Goal: Task Accomplishment & Management: Manage account settings

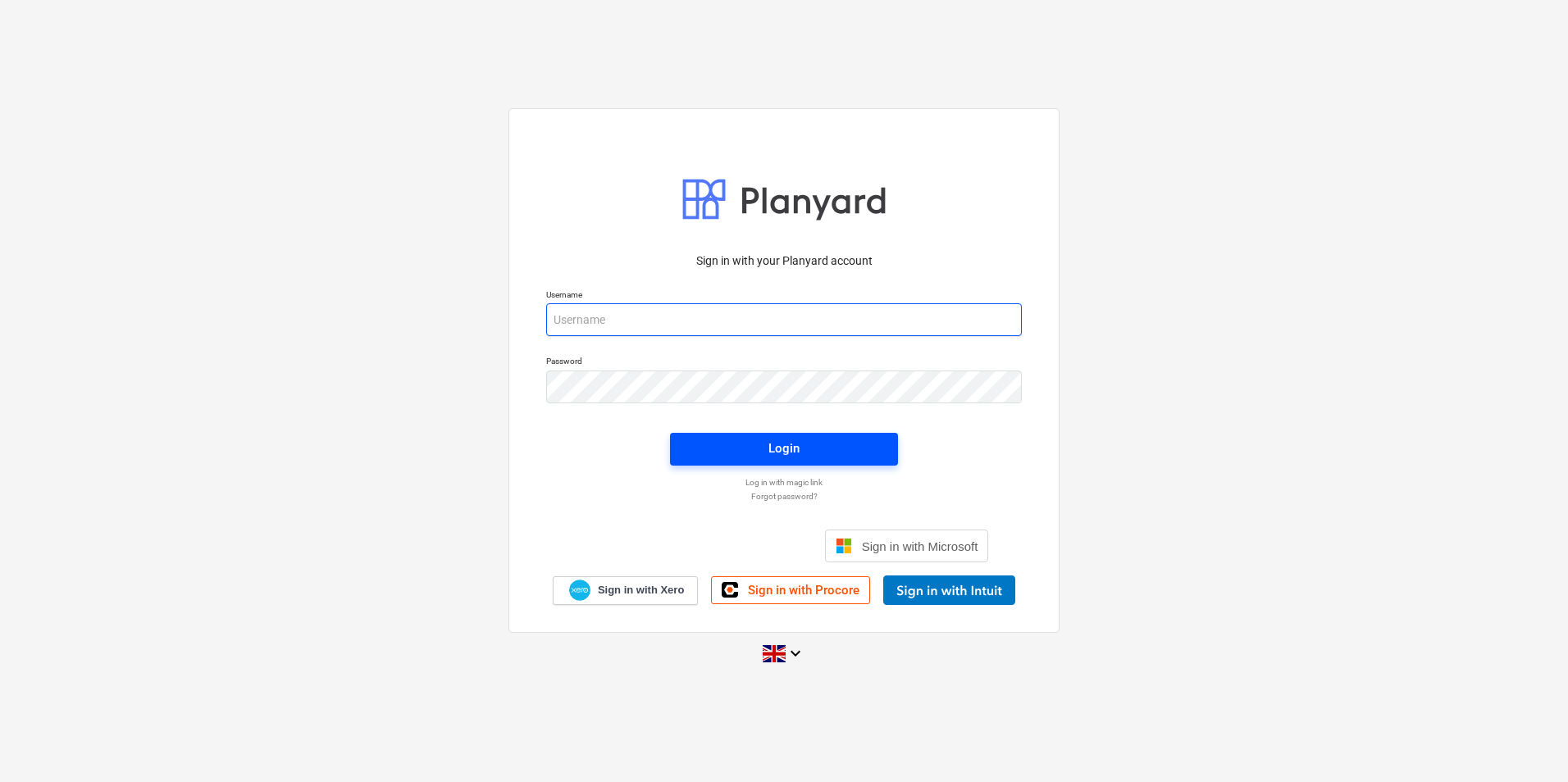
type input "[EMAIL_ADDRESS][DOMAIN_NAME]"
click at [842, 459] on span "Login" at bounding box center [783, 448] width 189 height 21
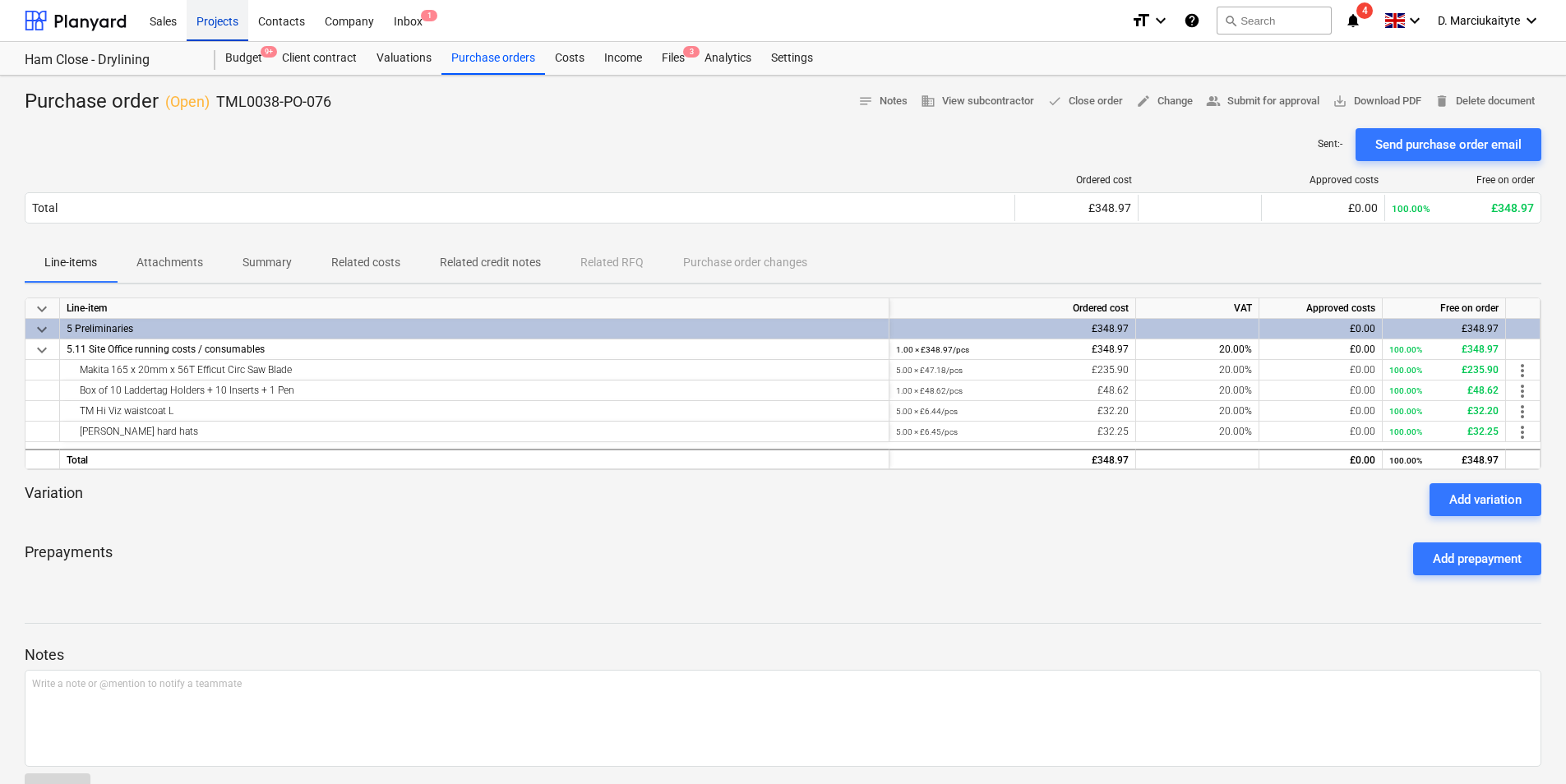
click at [225, 16] on div "Projects" at bounding box center [218, 20] width 62 height 42
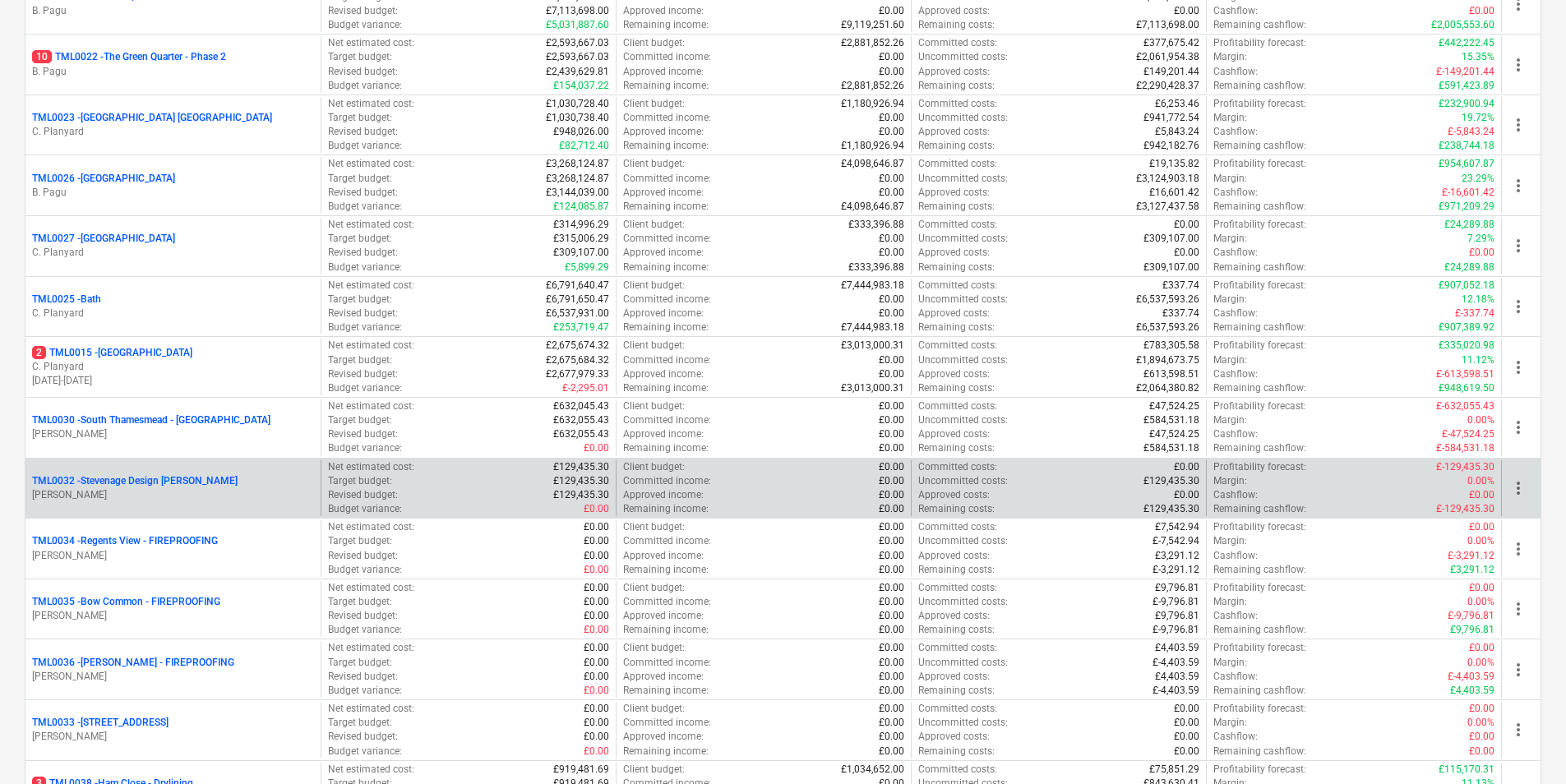
scroll to position [1644, 0]
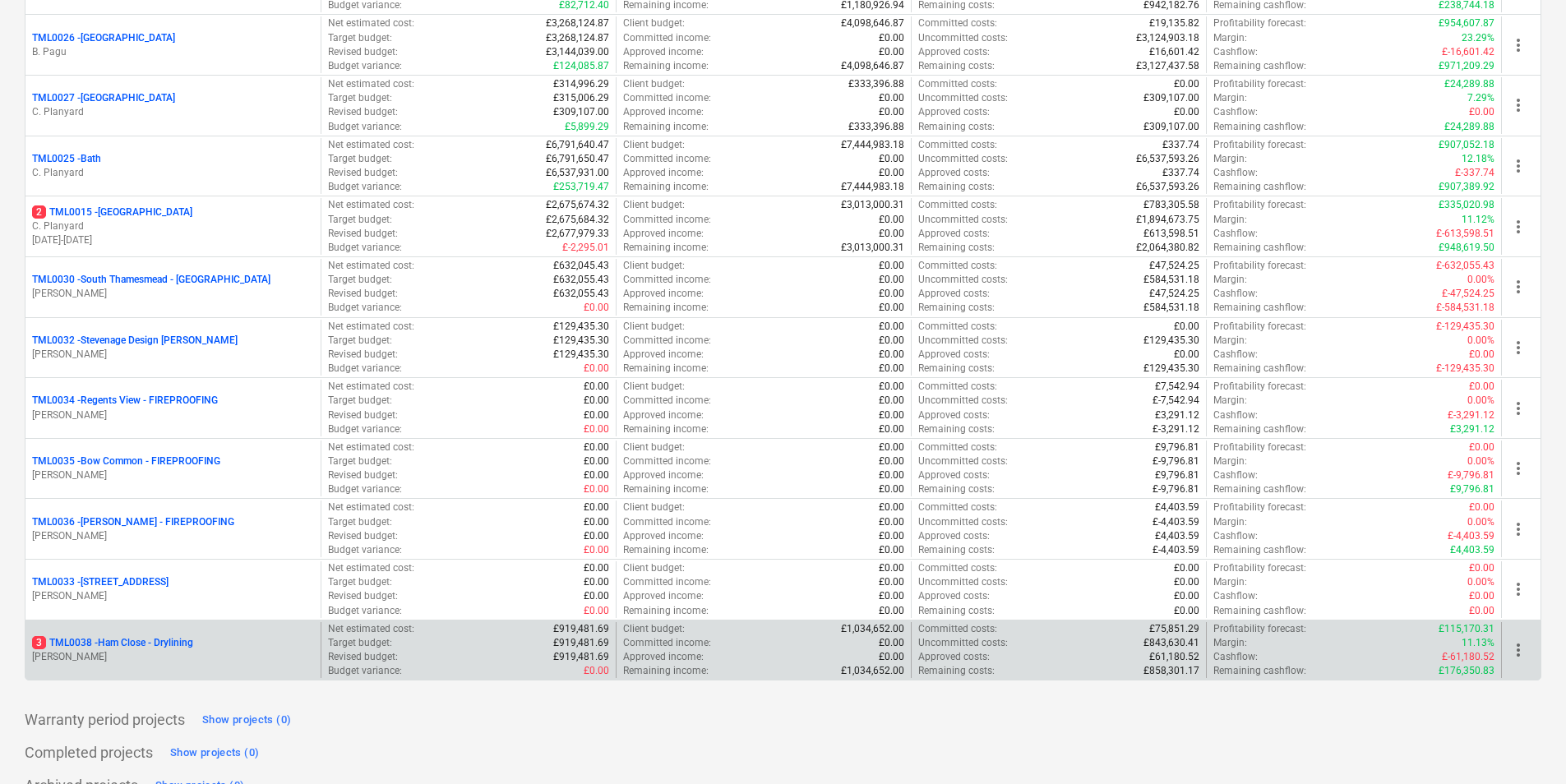
click at [167, 646] on p "3 TML0038 - Ham Close - Drylining" at bounding box center [112, 643] width 161 height 14
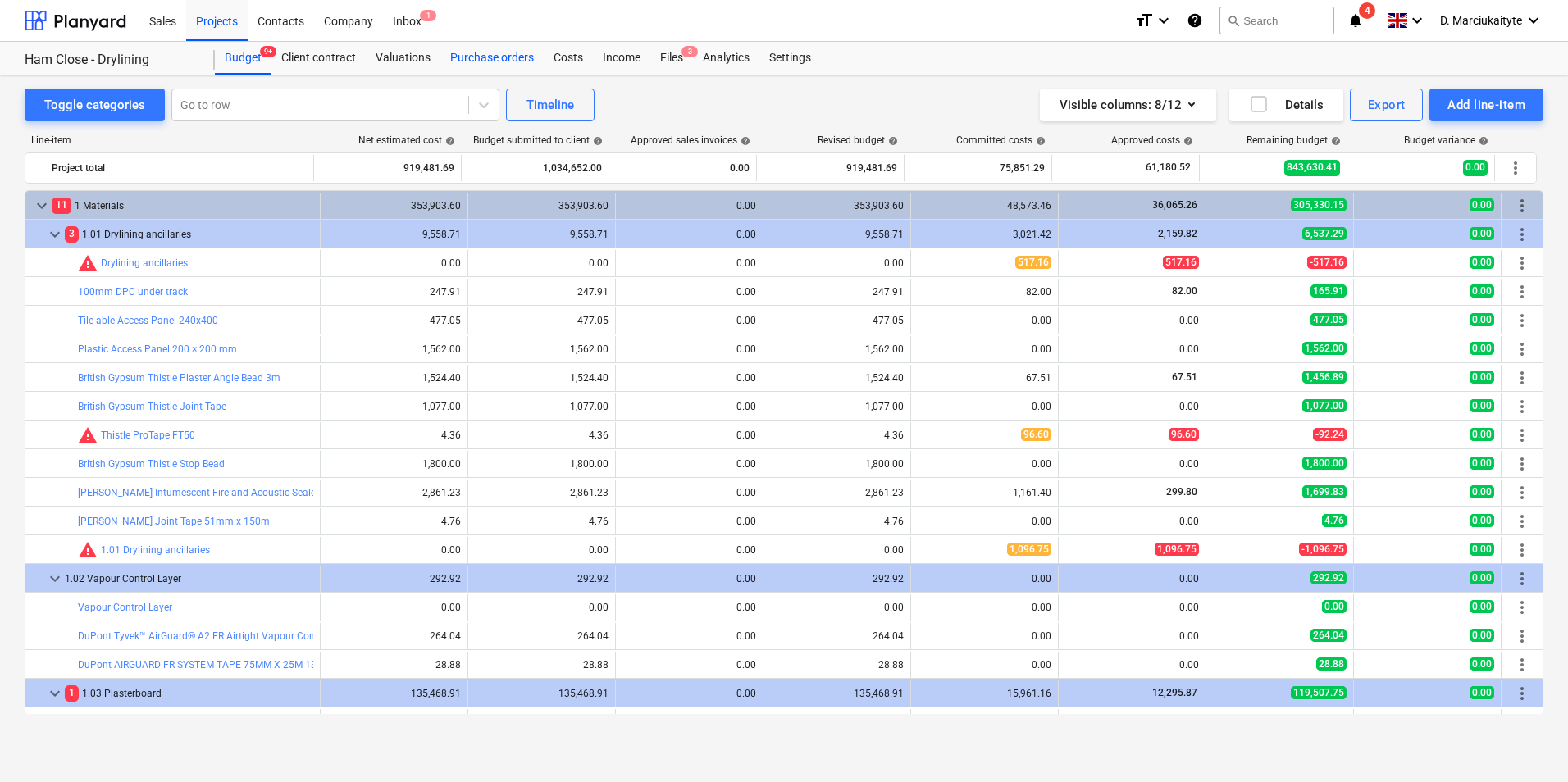
click at [504, 67] on div "Purchase orders" at bounding box center [492, 58] width 104 height 33
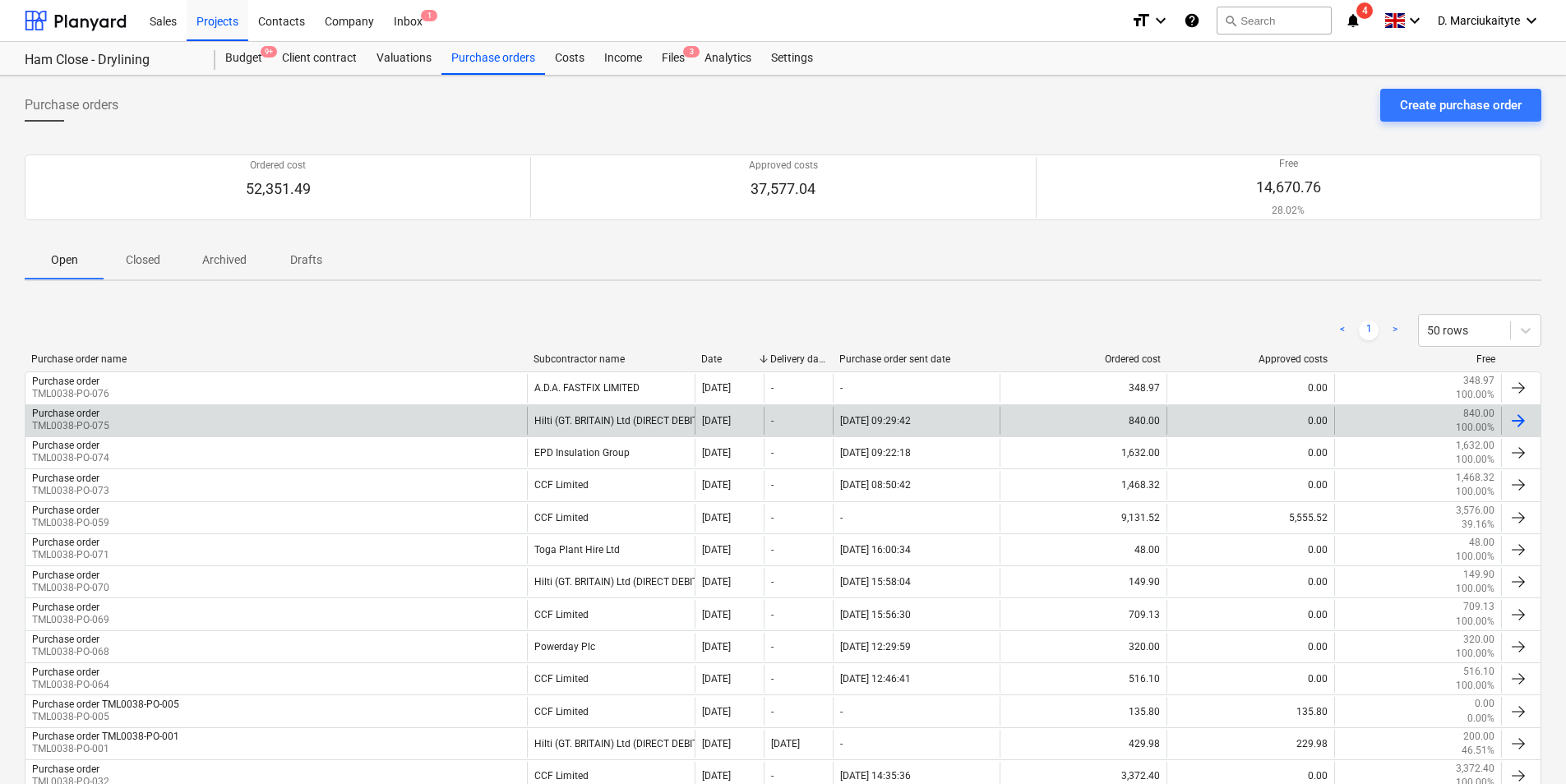
click at [564, 425] on div "Hilti (GT. BRITAIN) Ltd (DIRECT DEBIT)" at bounding box center [610, 421] width 167 height 28
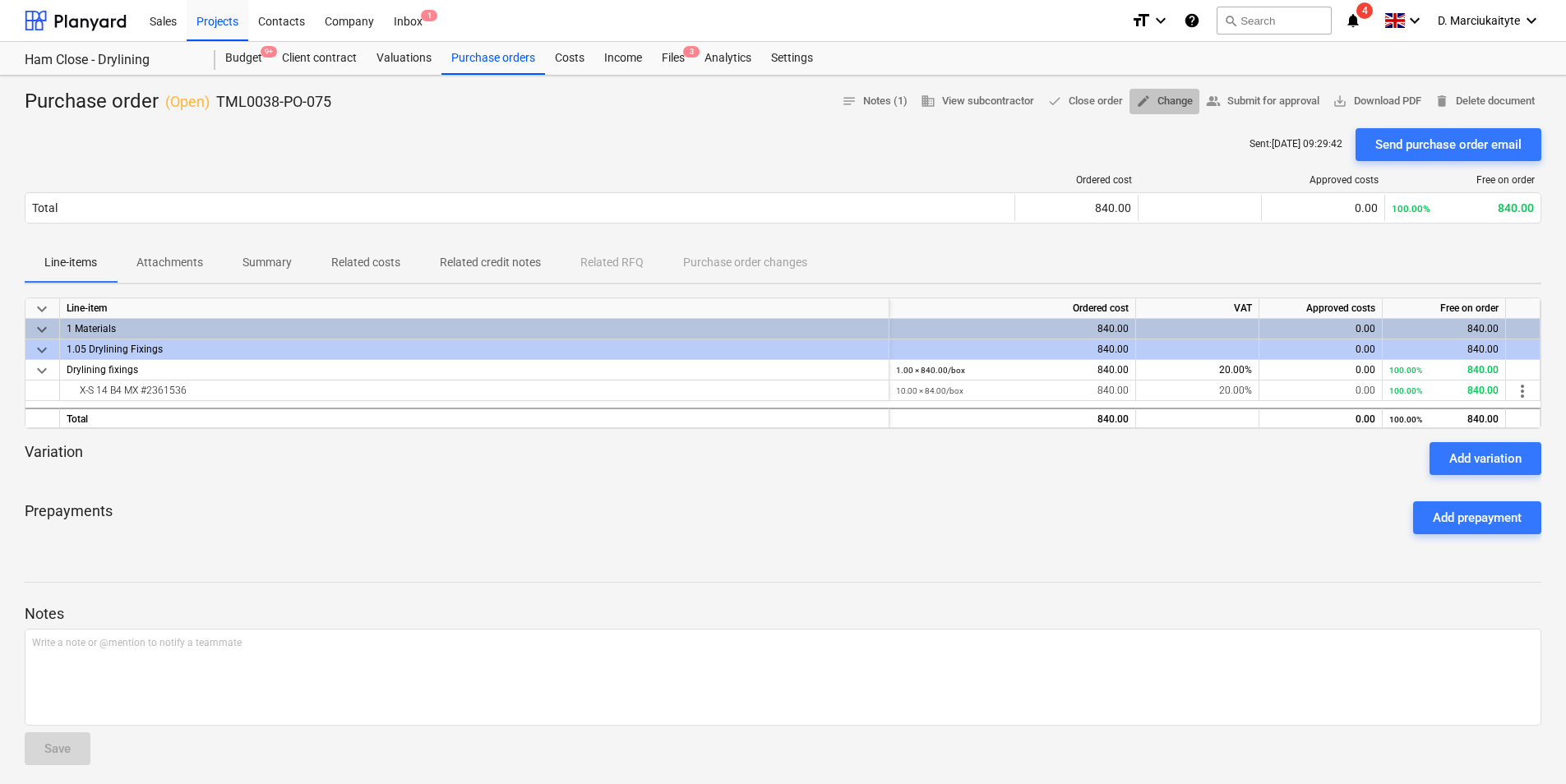
click at [1150, 103] on span "edit Change" at bounding box center [1164, 101] width 57 height 19
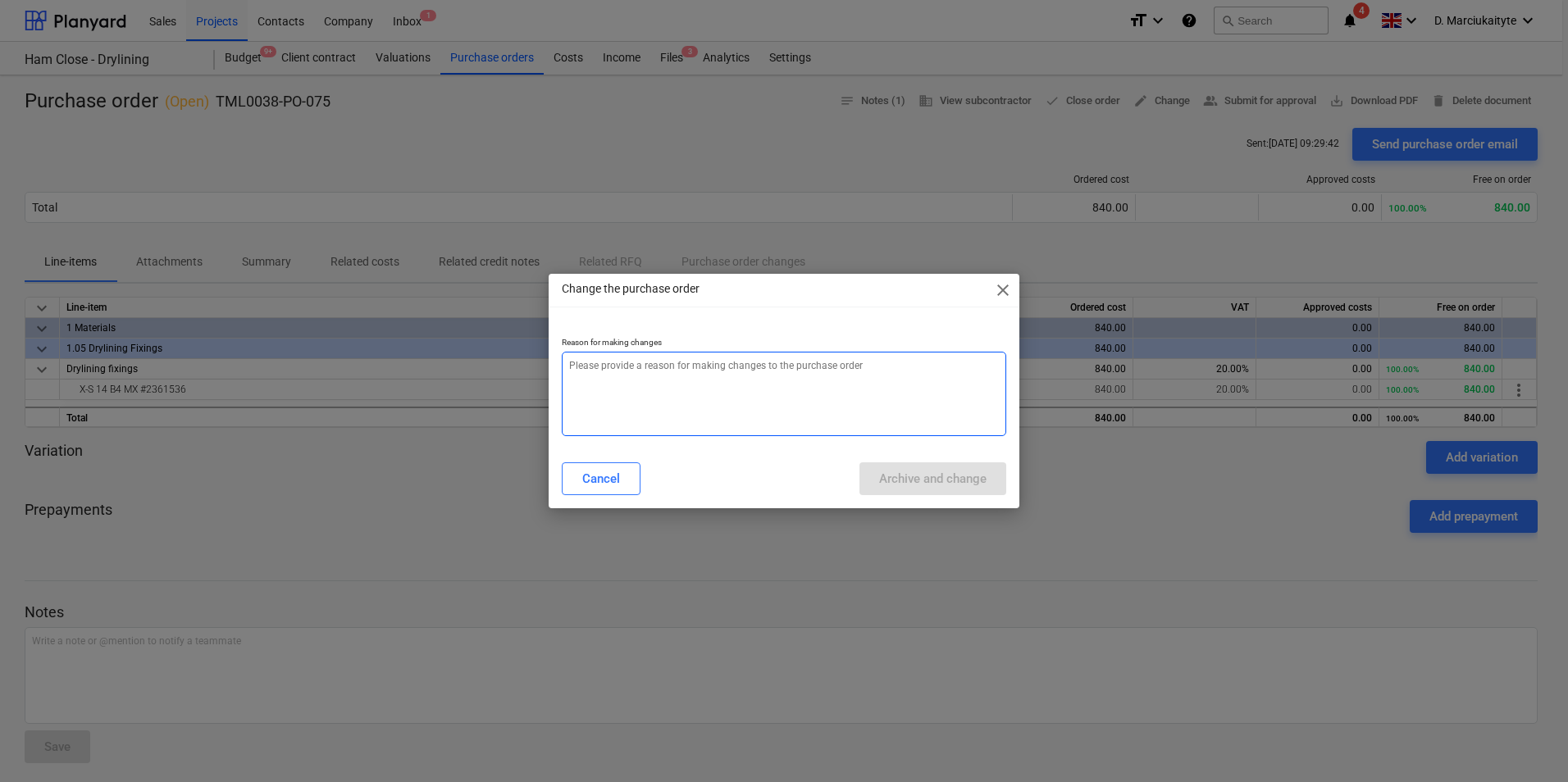
click at [850, 384] on textarea at bounding box center [784, 394] width 445 height 85
click at [1006, 283] on span "close" at bounding box center [1002, 290] width 20 height 20
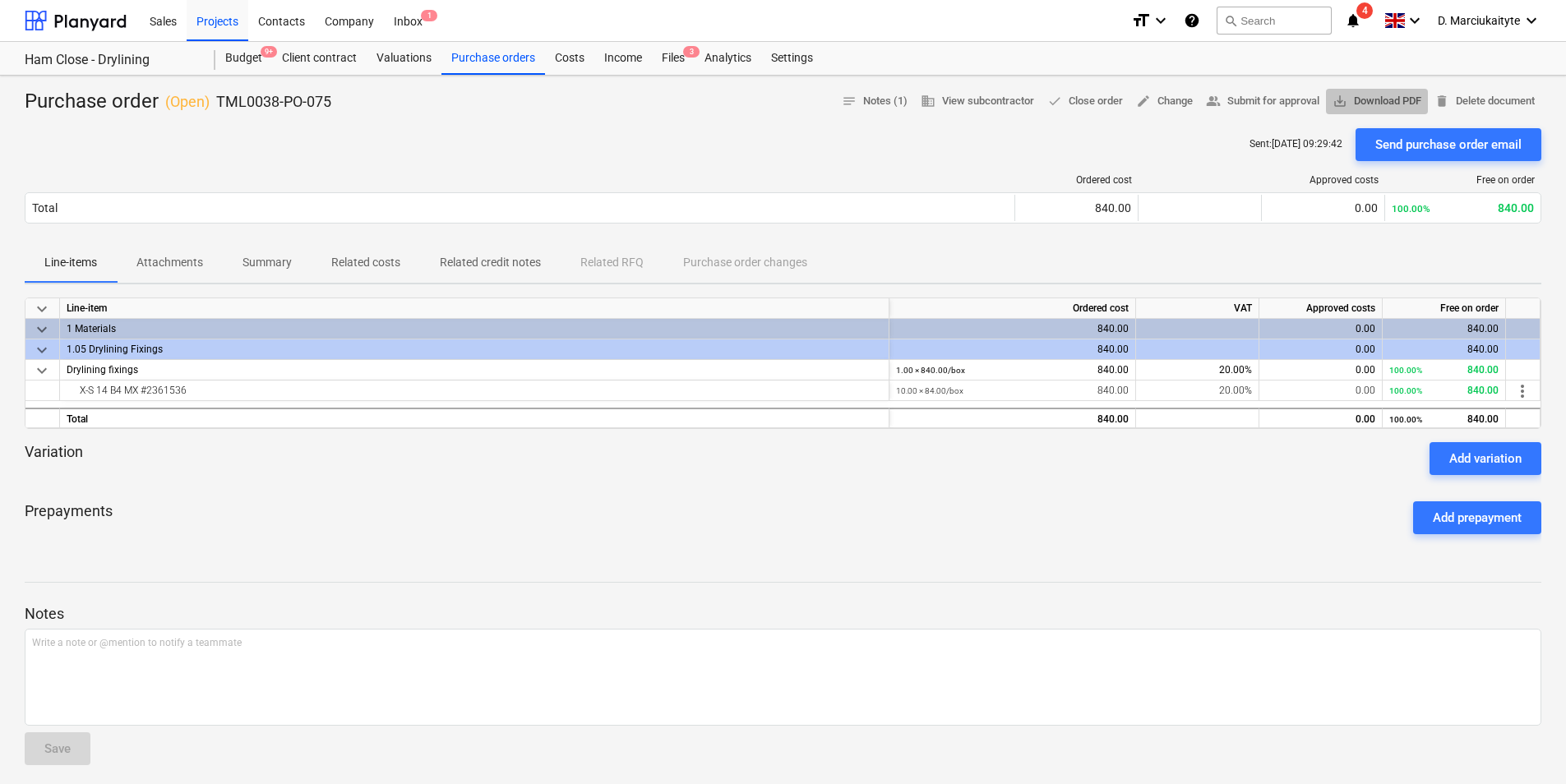
click at [1364, 103] on span "save_alt Download PDF" at bounding box center [1376, 101] width 89 height 19
click at [1157, 97] on span "edit Change" at bounding box center [1164, 101] width 57 height 19
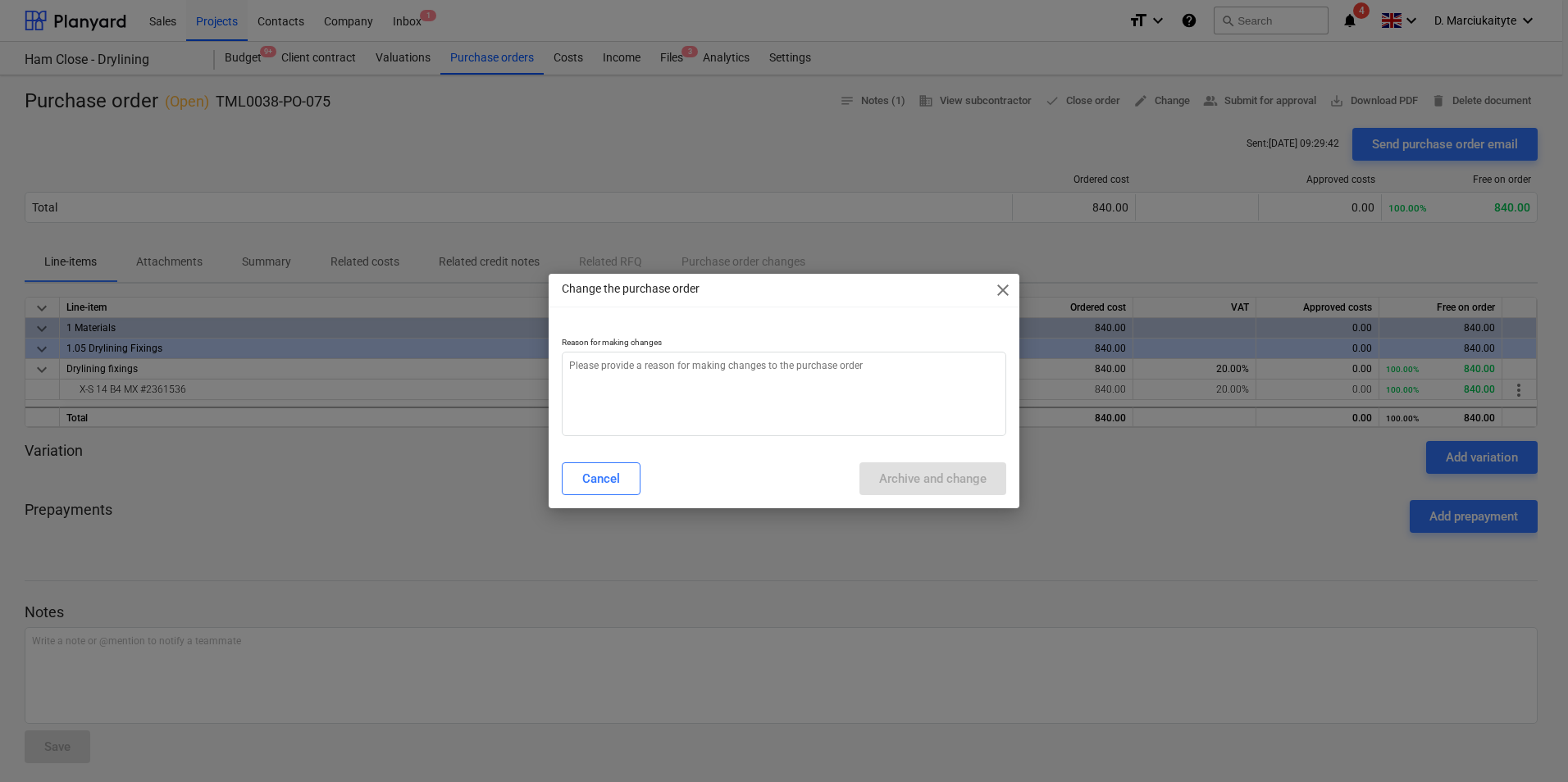
click at [751, 343] on p "Reason for making changes" at bounding box center [784, 344] width 445 height 14
click at [749, 371] on textarea at bounding box center [784, 394] width 445 height 85
type textarea "x"
type textarea "e"
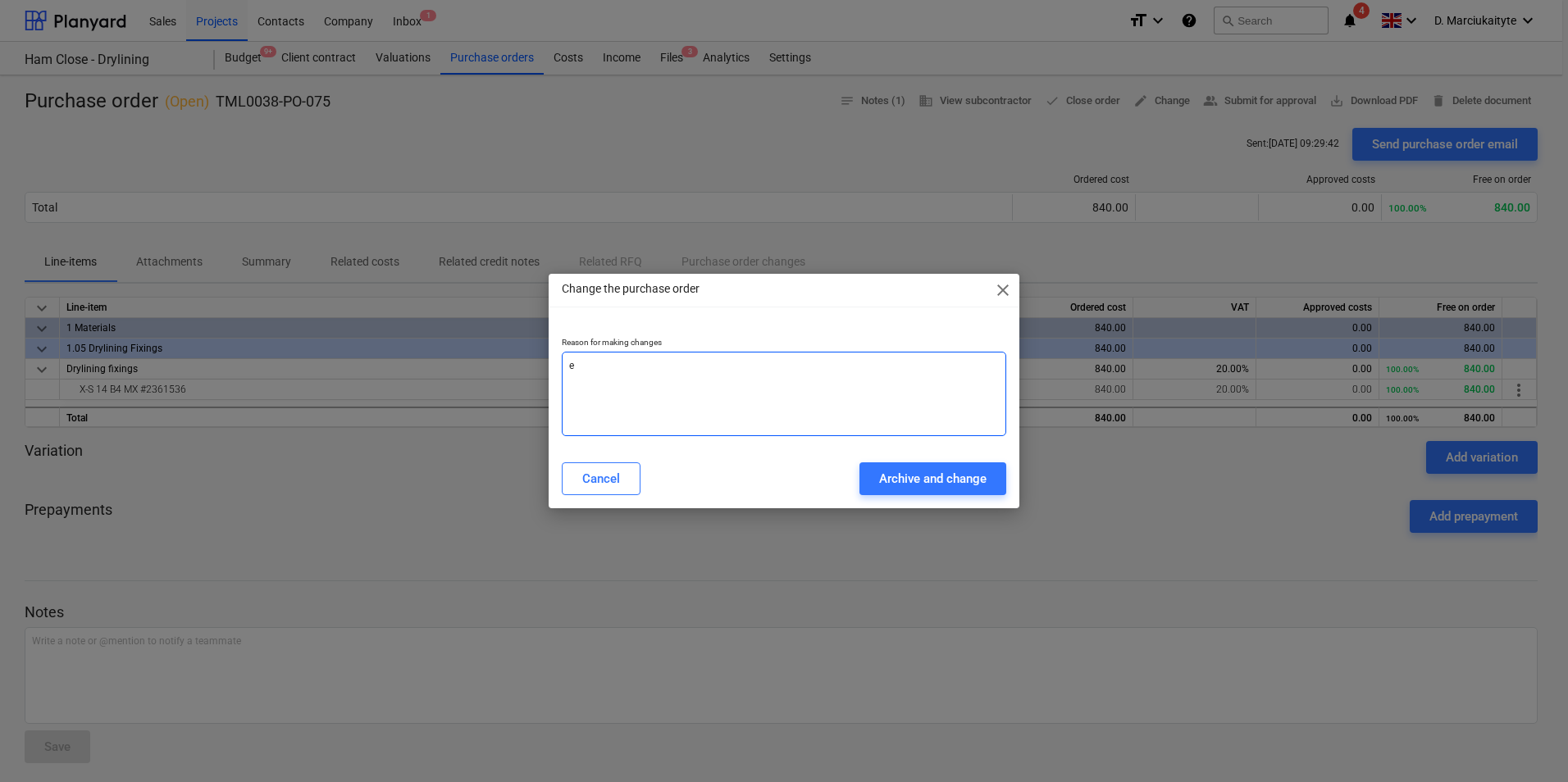
type textarea "x"
type textarea "er"
type textarea "x"
type textarea "err"
type textarea "x"
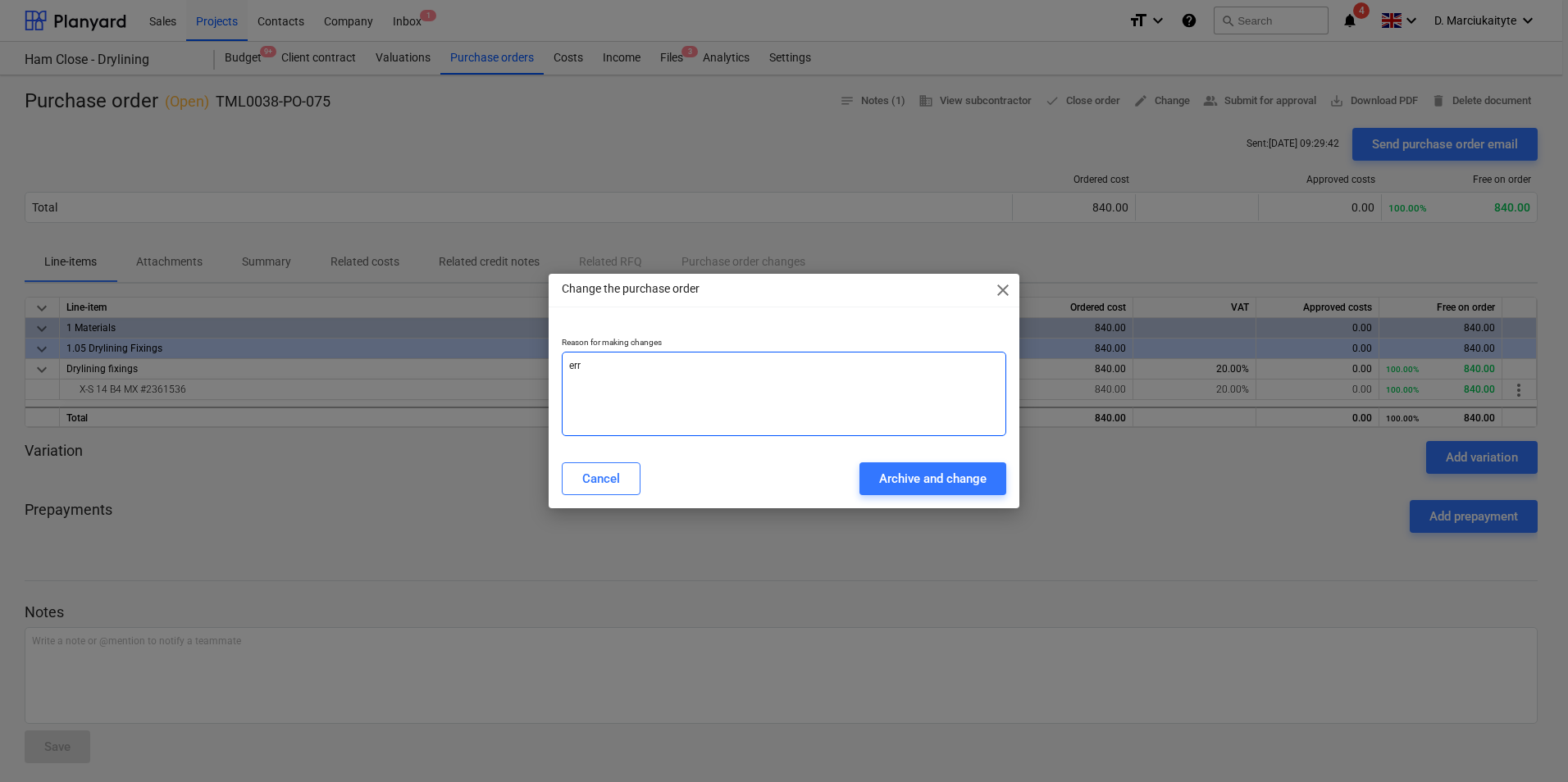
type textarea "erro"
type textarea "x"
type textarea "error"
click at [896, 476] on div "Archive and change" at bounding box center [933, 478] width 108 height 21
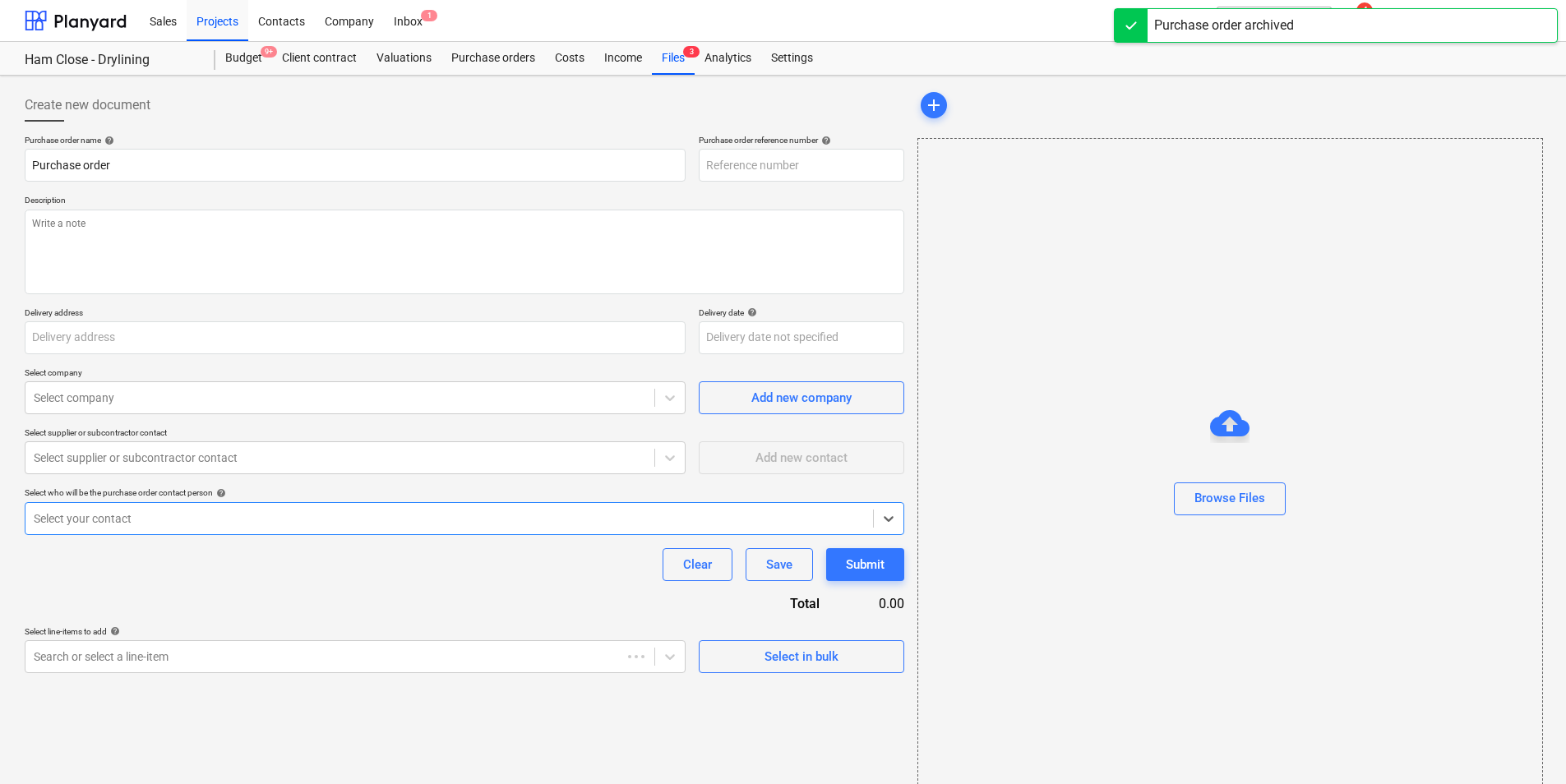
type textarea "x"
type input "TML0038-PO-075"
type textarea "Good morning, Please proceed with attached order Site contact Razvan 0750164539…"
type input "Ham Close, Richmond, TW10 7PL"
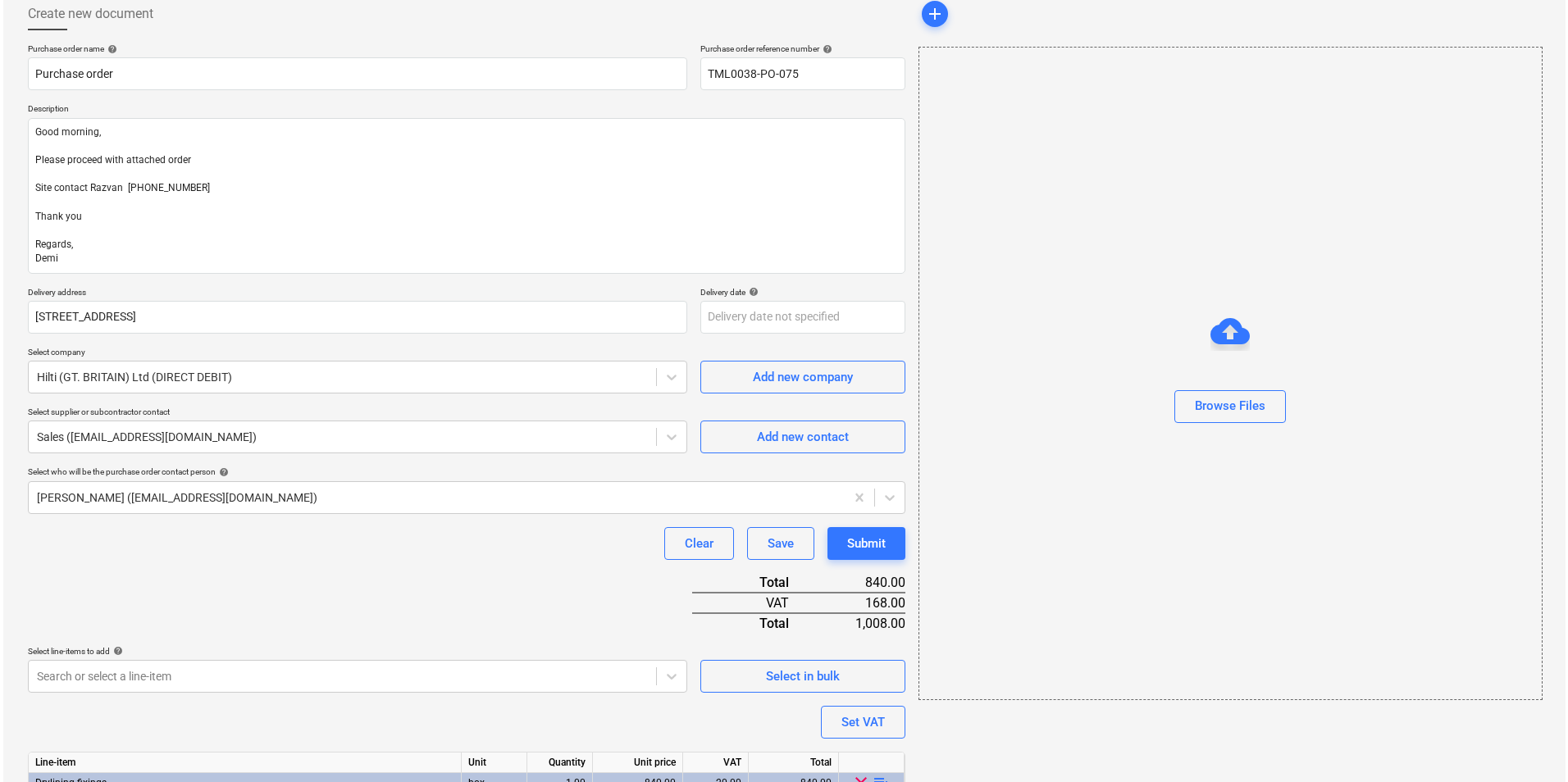
scroll to position [190, 0]
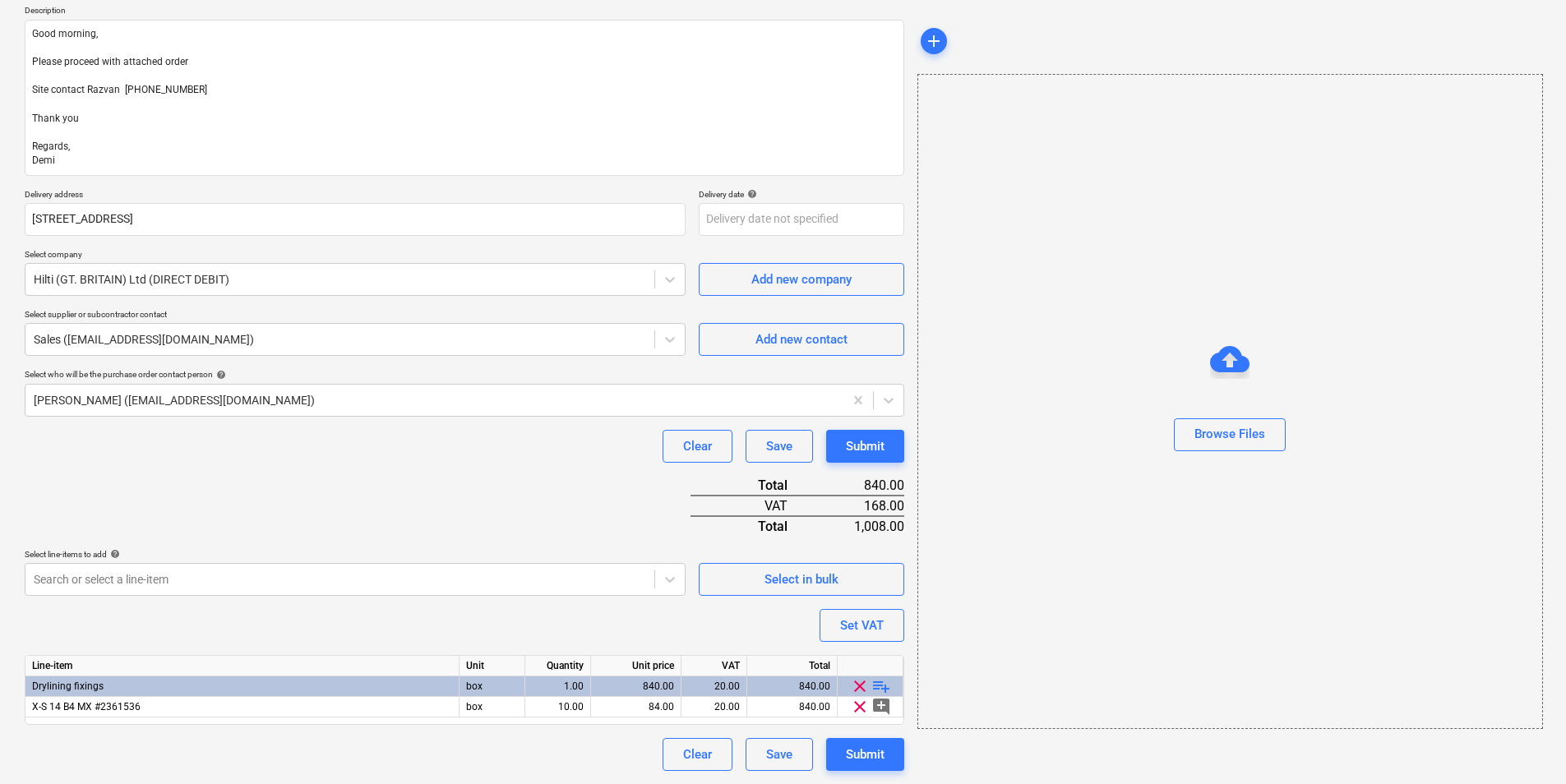
drag, startPoint x: 164, startPoint y: 710, endPoint x: 16, endPoint y: 712, distance: 148.0
click at [16, 712] on div "Create new document Purchase order name help Purchase order Purchase order refe…" at bounding box center [783, 335] width 1566 height 898
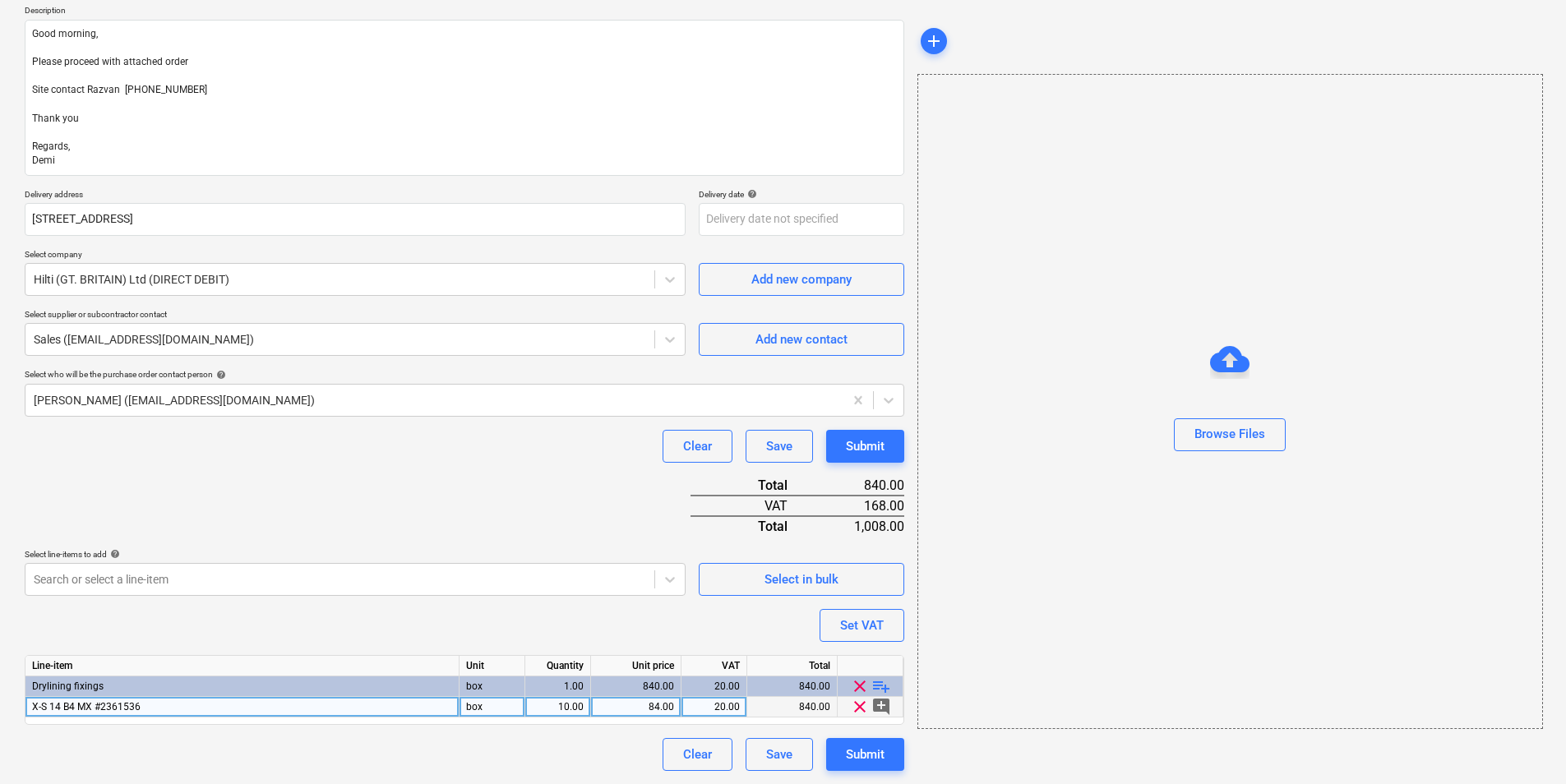
drag, startPoint x: 16, startPoint y: 712, endPoint x: 113, endPoint y: 706, distance: 97.2
click at [113, 706] on span "X-S 14 B4 MX #2361536" at bounding box center [86, 707] width 109 height 12
click at [653, 704] on div "84.00" at bounding box center [636, 707] width 76 height 21
type textarea "x"
type input "54.60"
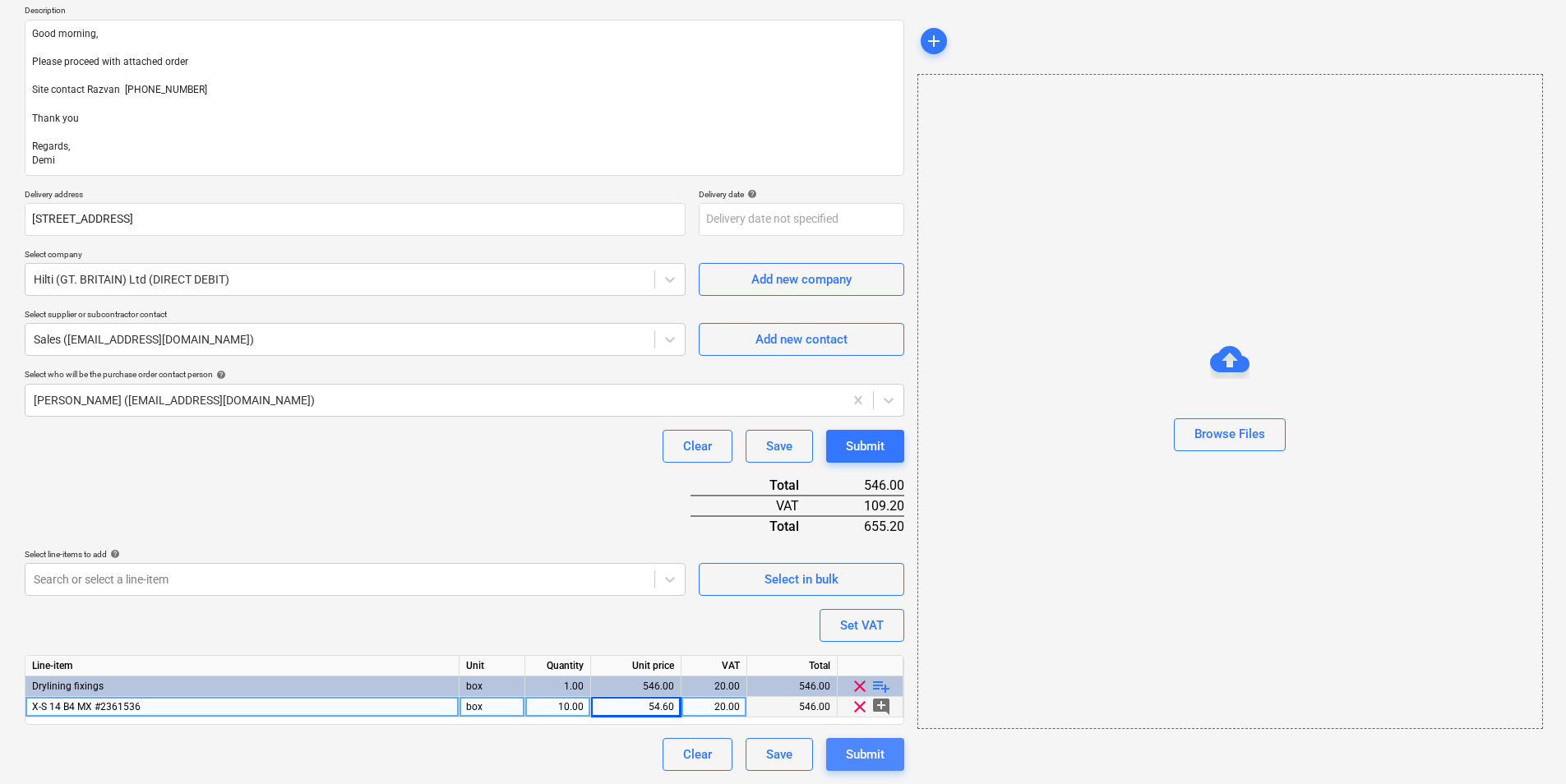
click at [849, 746] on div "Submit" at bounding box center [865, 754] width 39 height 21
type textarea "x"
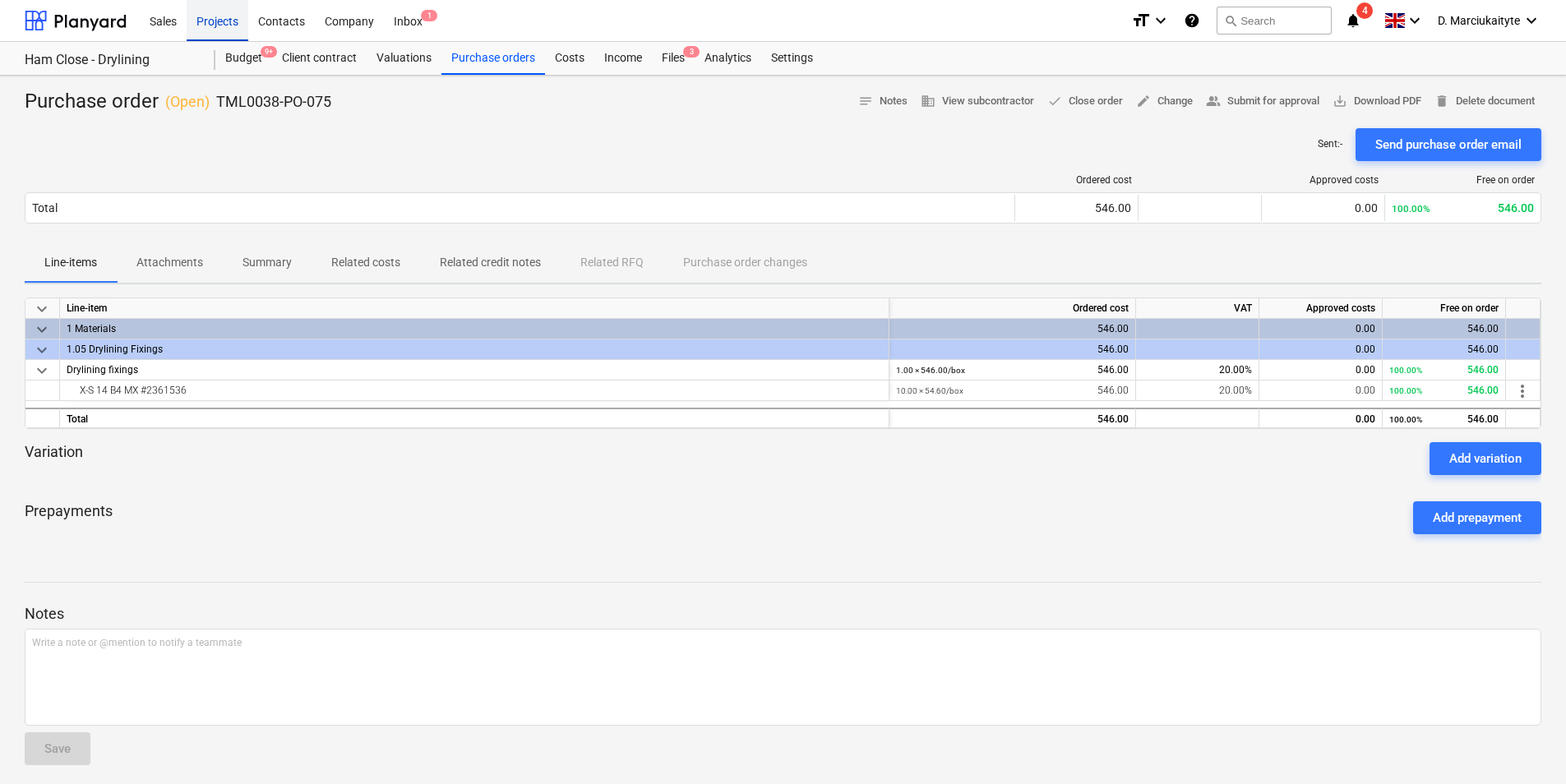
click at [201, 21] on div "Projects" at bounding box center [218, 20] width 62 height 42
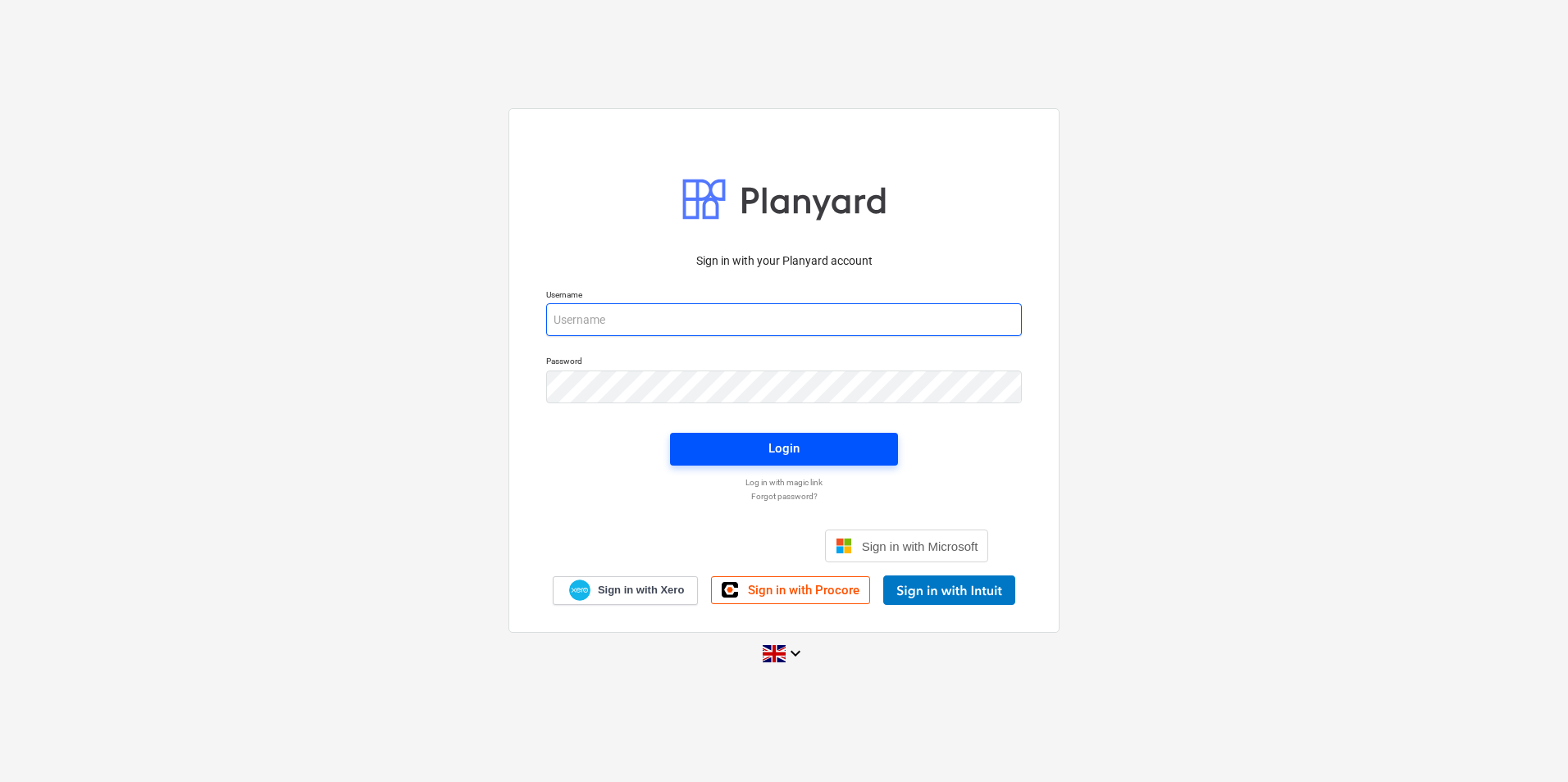
type input "[EMAIL_ADDRESS][DOMAIN_NAME]"
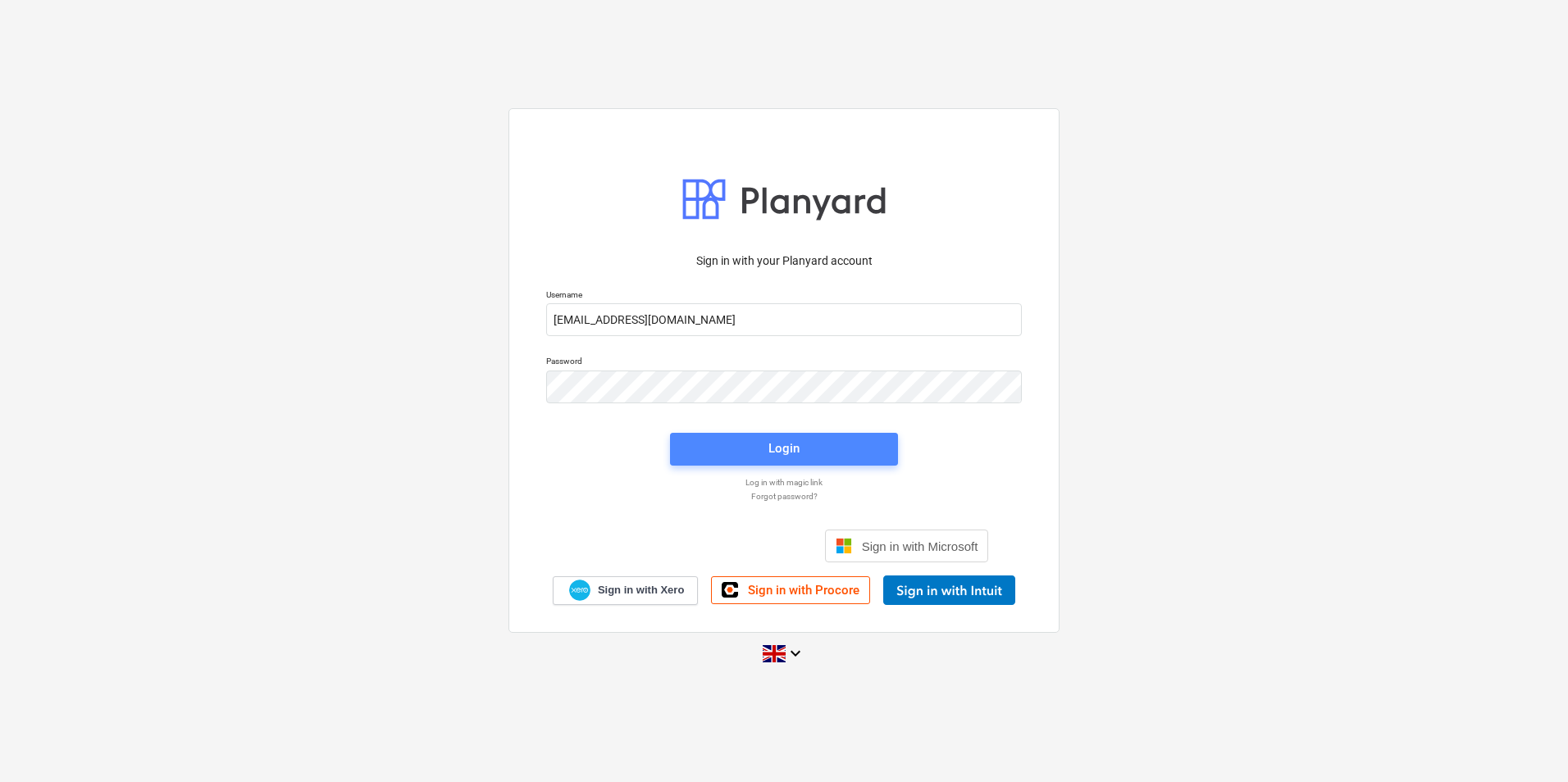
click at [723, 443] on span "Login" at bounding box center [783, 448] width 189 height 21
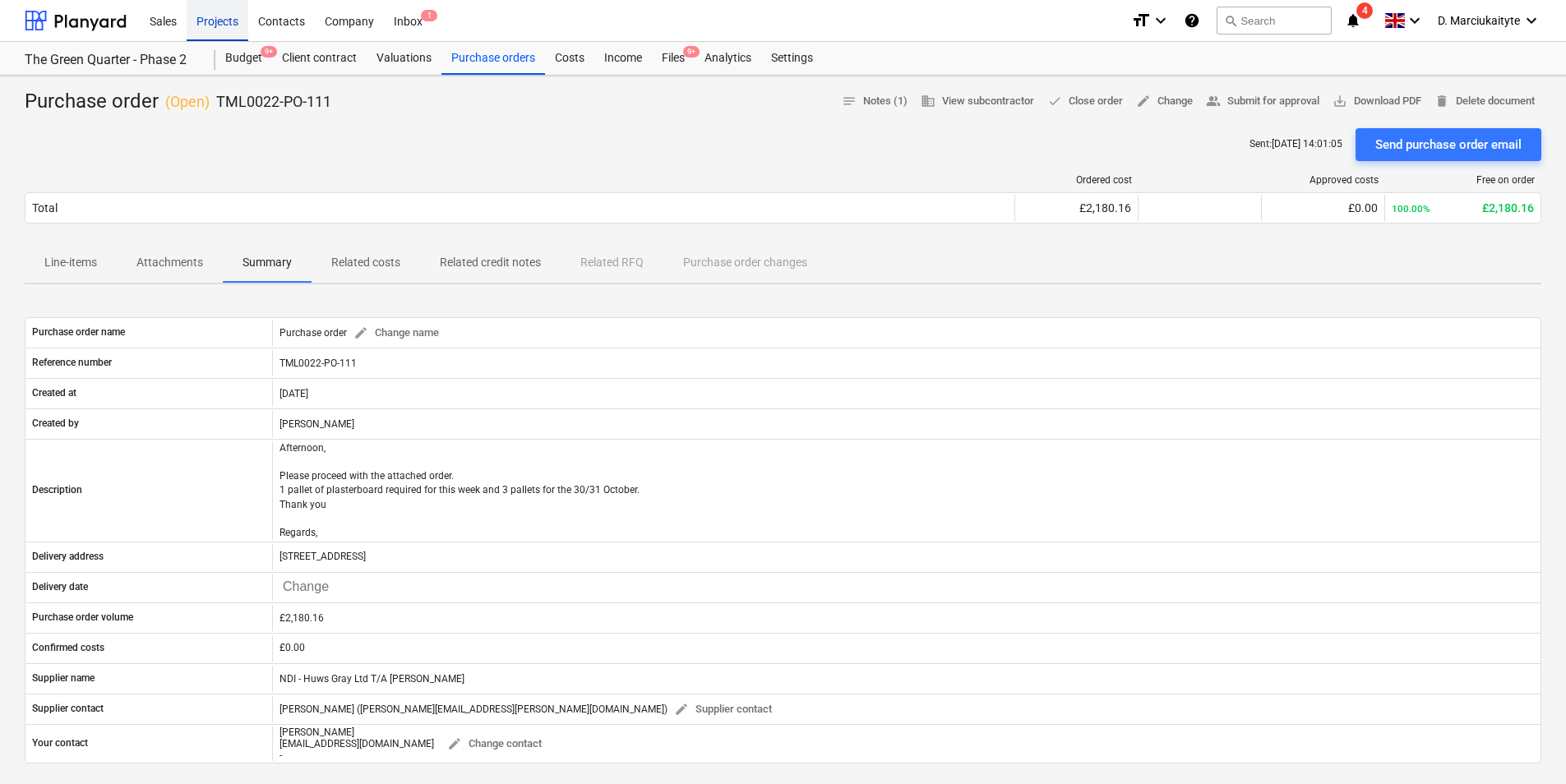
click at [209, 24] on div "Projects" at bounding box center [218, 20] width 62 height 42
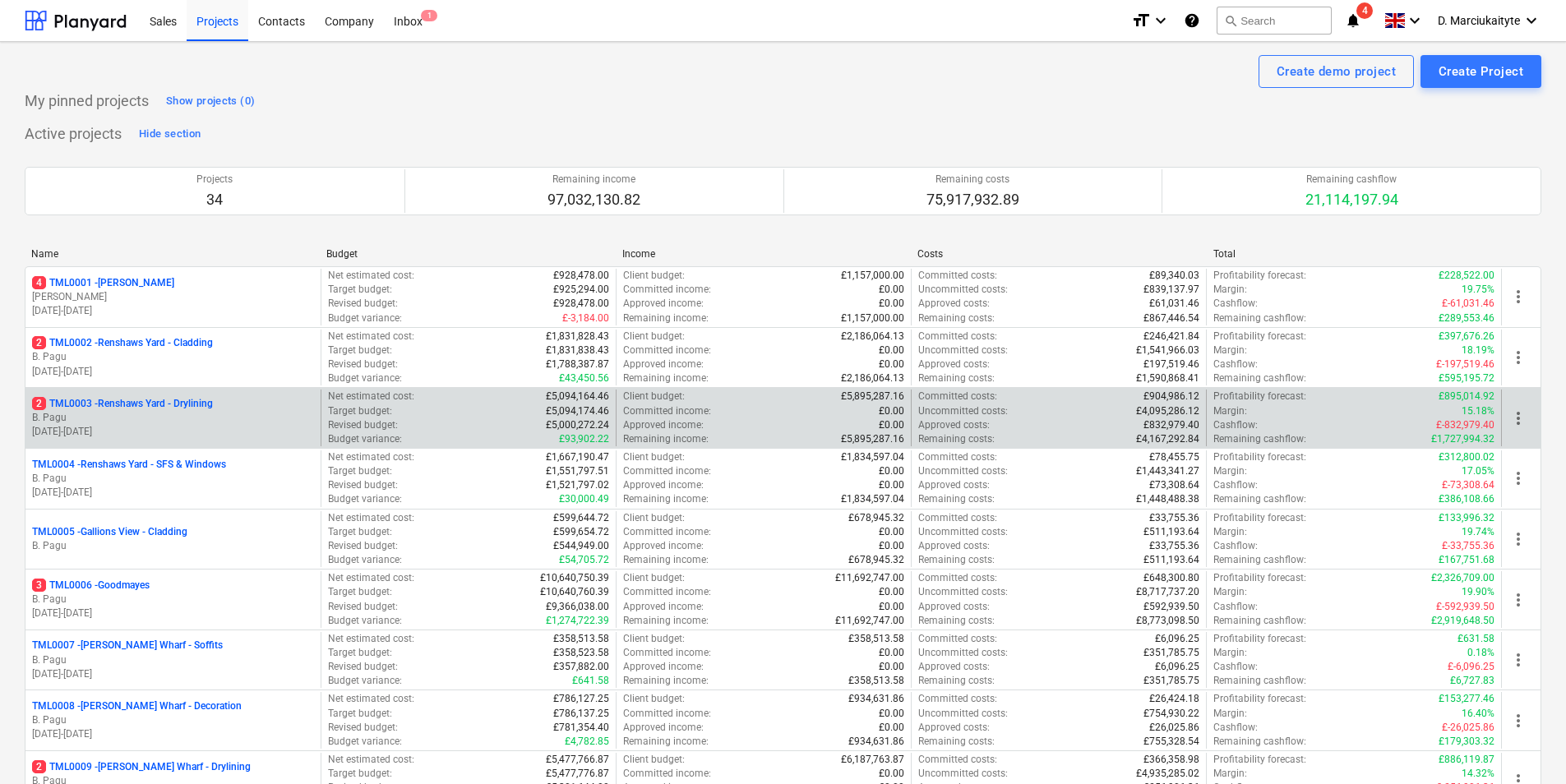
click at [251, 405] on div "2 TML0003 - Renshaws Yard - Drylining" at bounding box center [173, 404] width 282 height 14
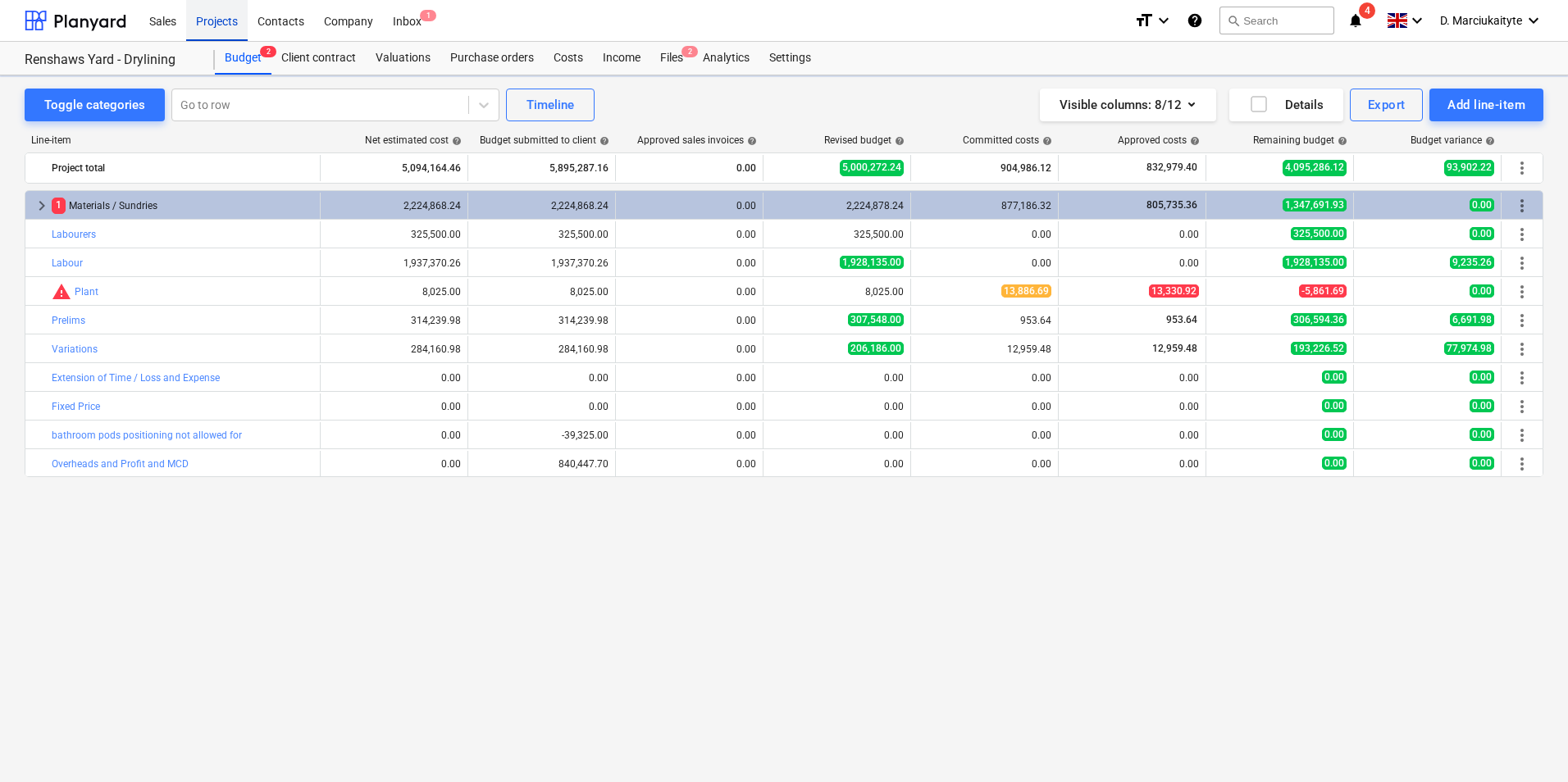
click at [214, 18] on div "Projects" at bounding box center [217, 20] width 62 height 42
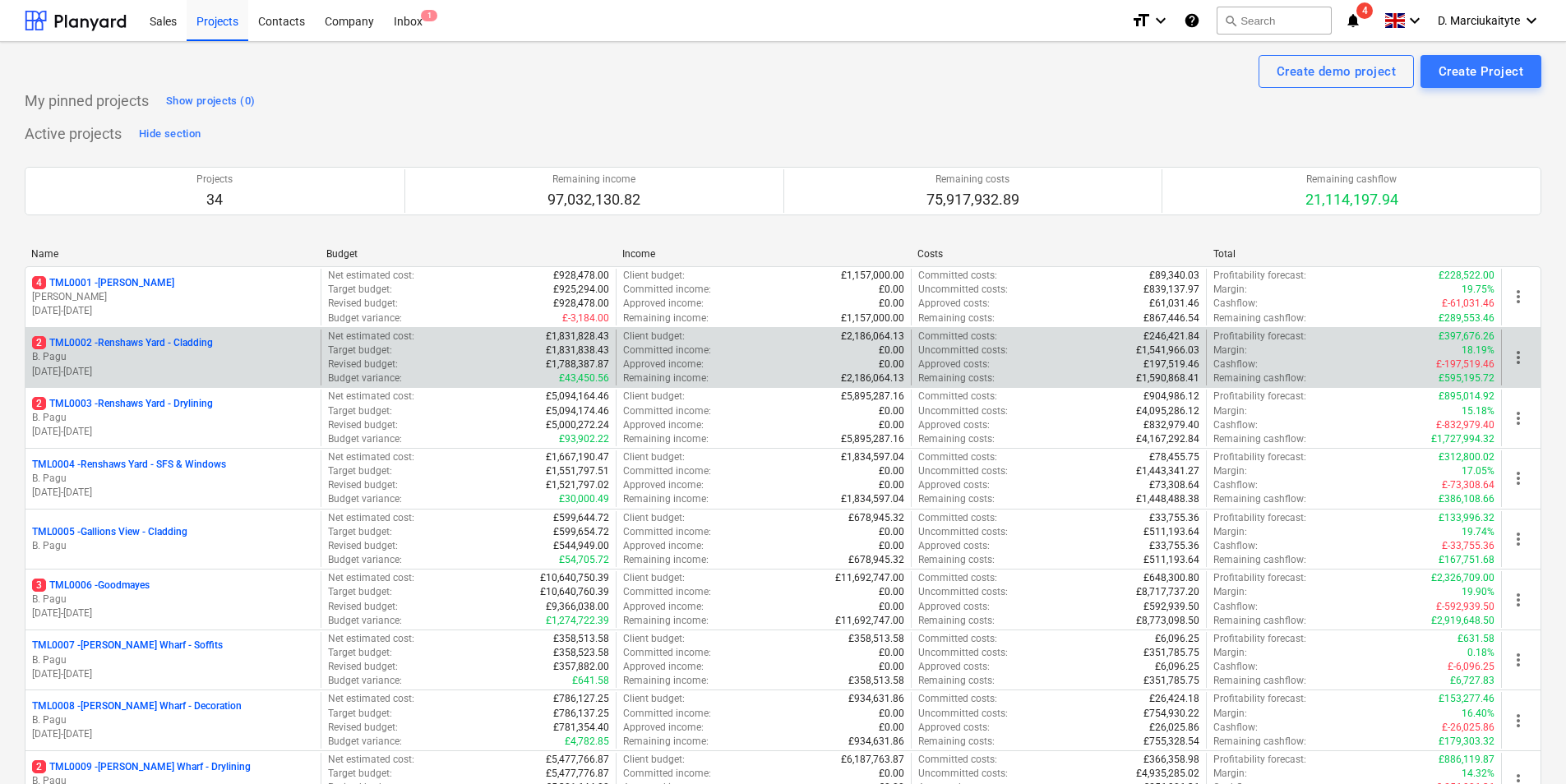
click at [213, 349] on p "2 TML0002 - Renshaws Yard - Cladding" at bounding box center [122, 343] width 181 height 14
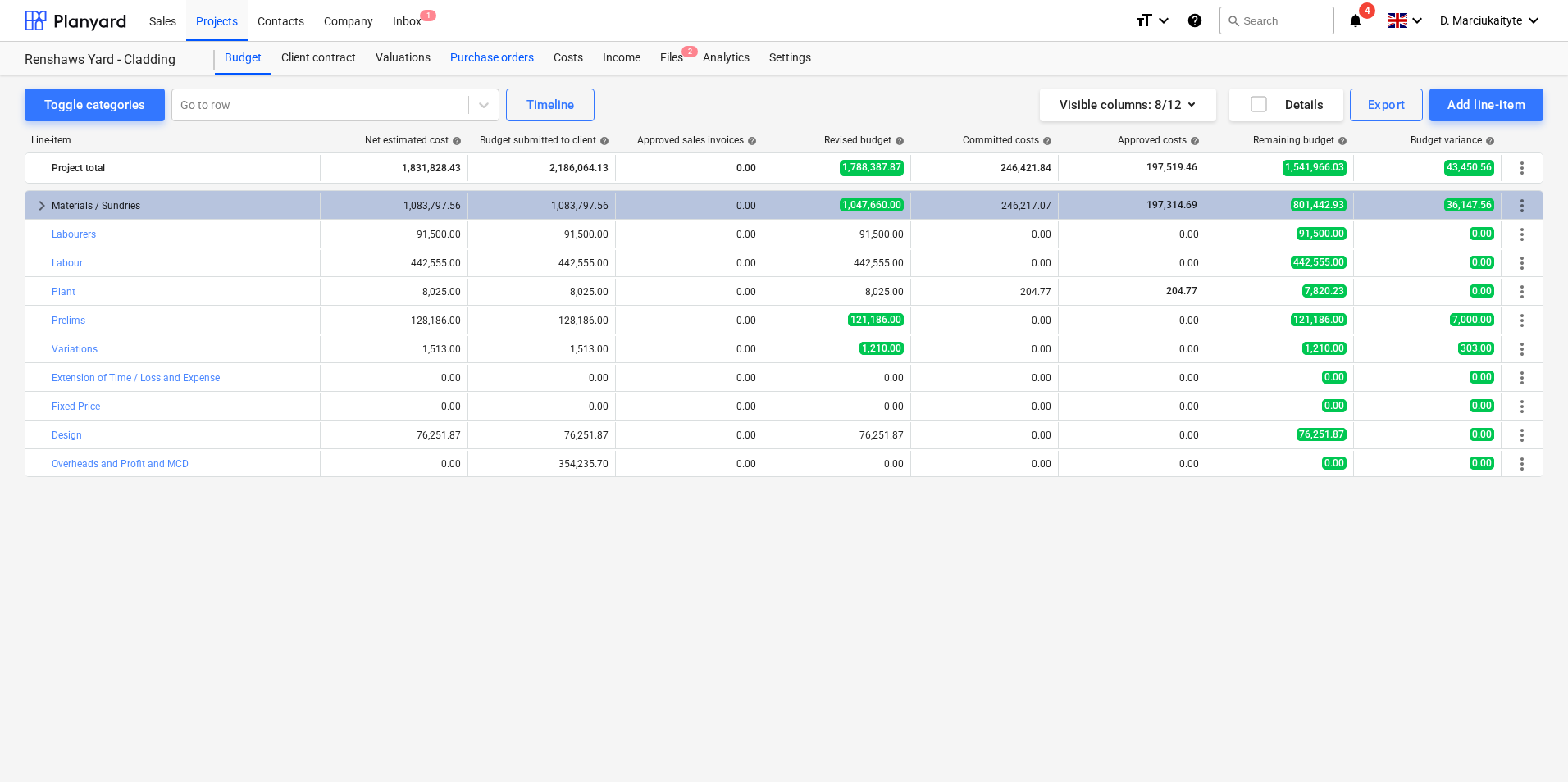
click at [461, 62] on div "Purchase orders" at bounding box center [492, 58] width 104 height 33
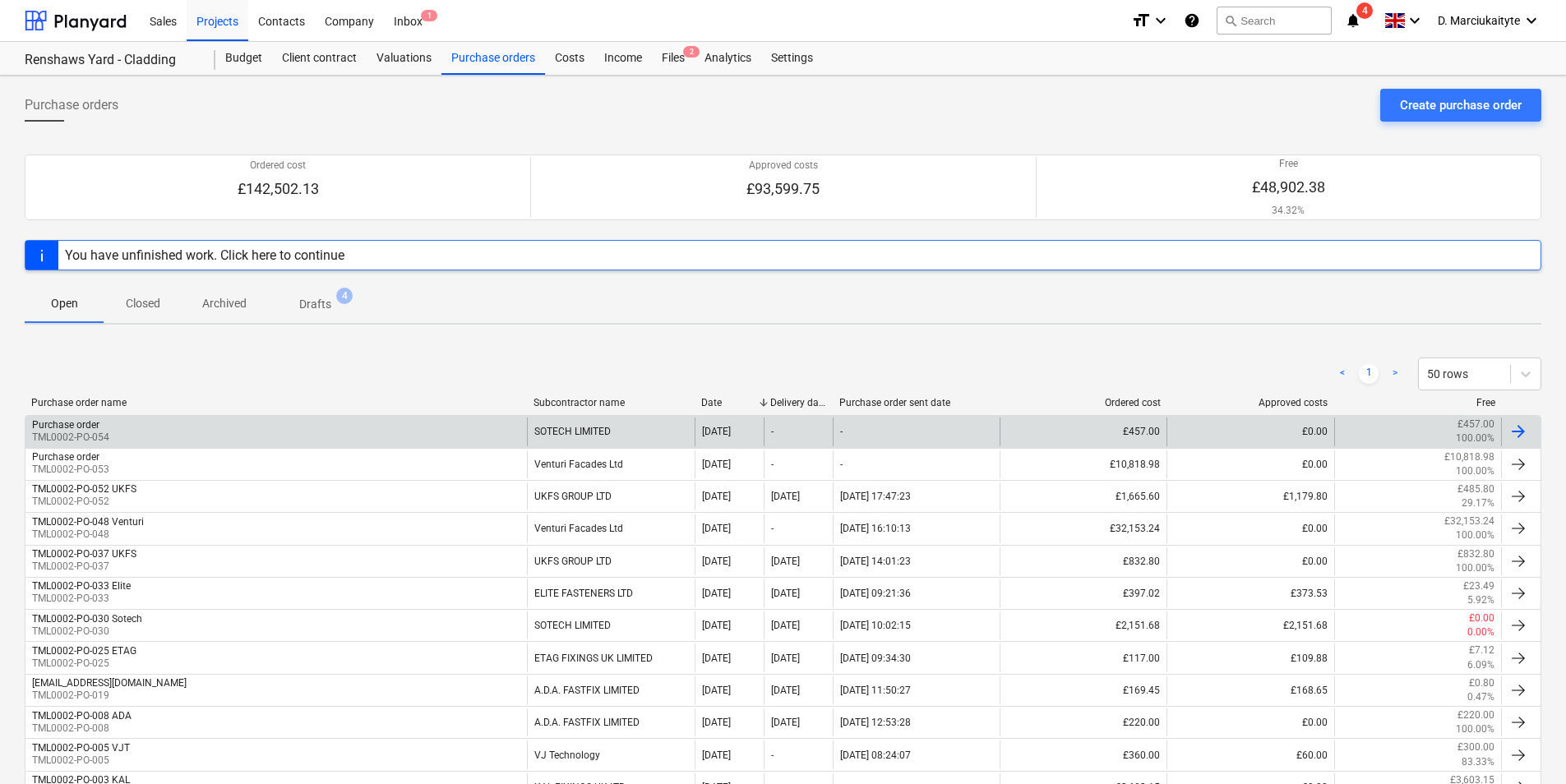
click at [459, 432] on div "Purchase order TML0002-PO-054" at bounding box center [275, 432] width 501 height 28
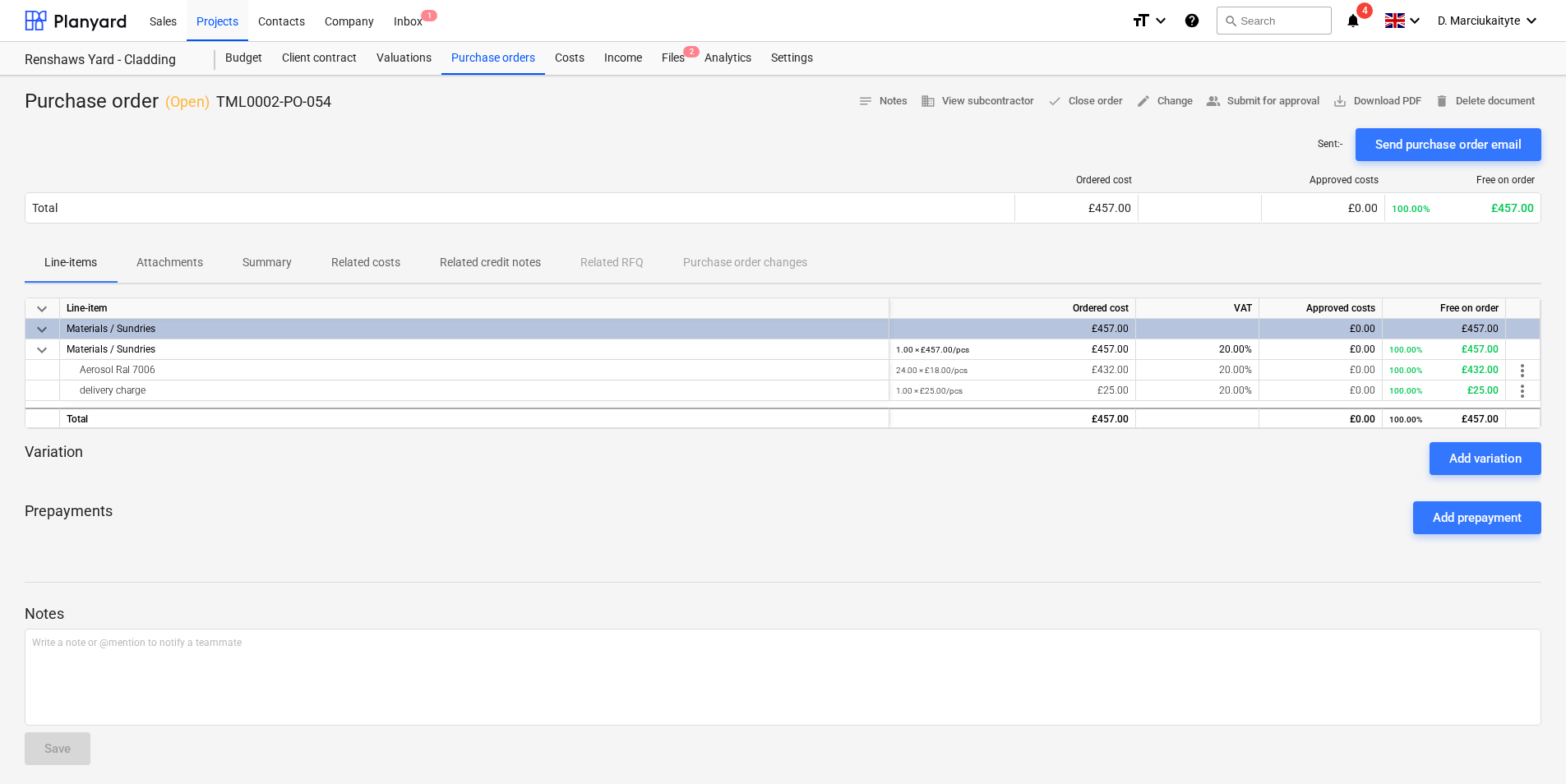
click at [259, 265] on p "Summary" at bounding box center [266, 262] width 49 height 17
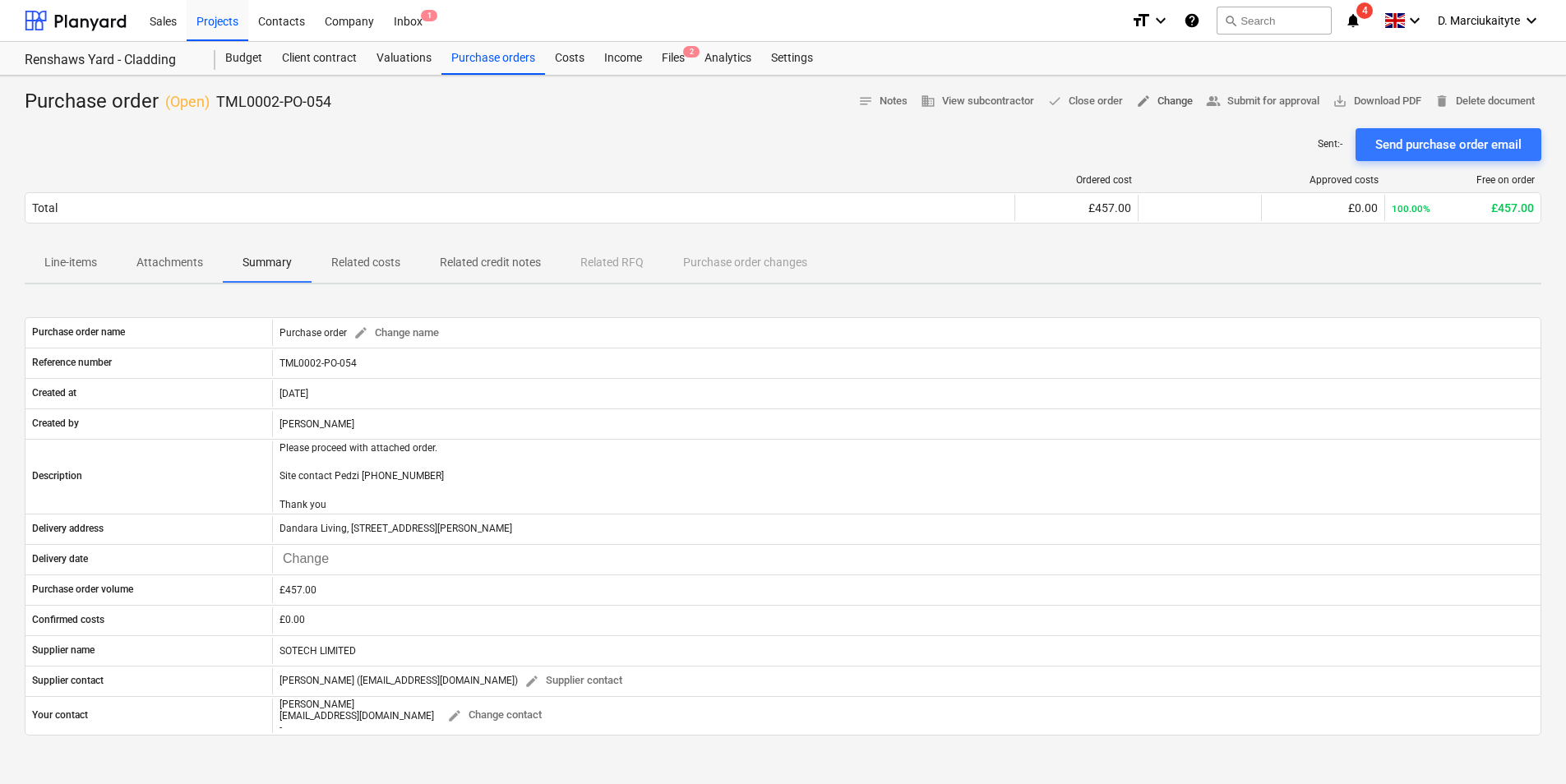
click at [1166, 105] on span "edit Change" at bounding box center [1164, 101] width 57 height 19
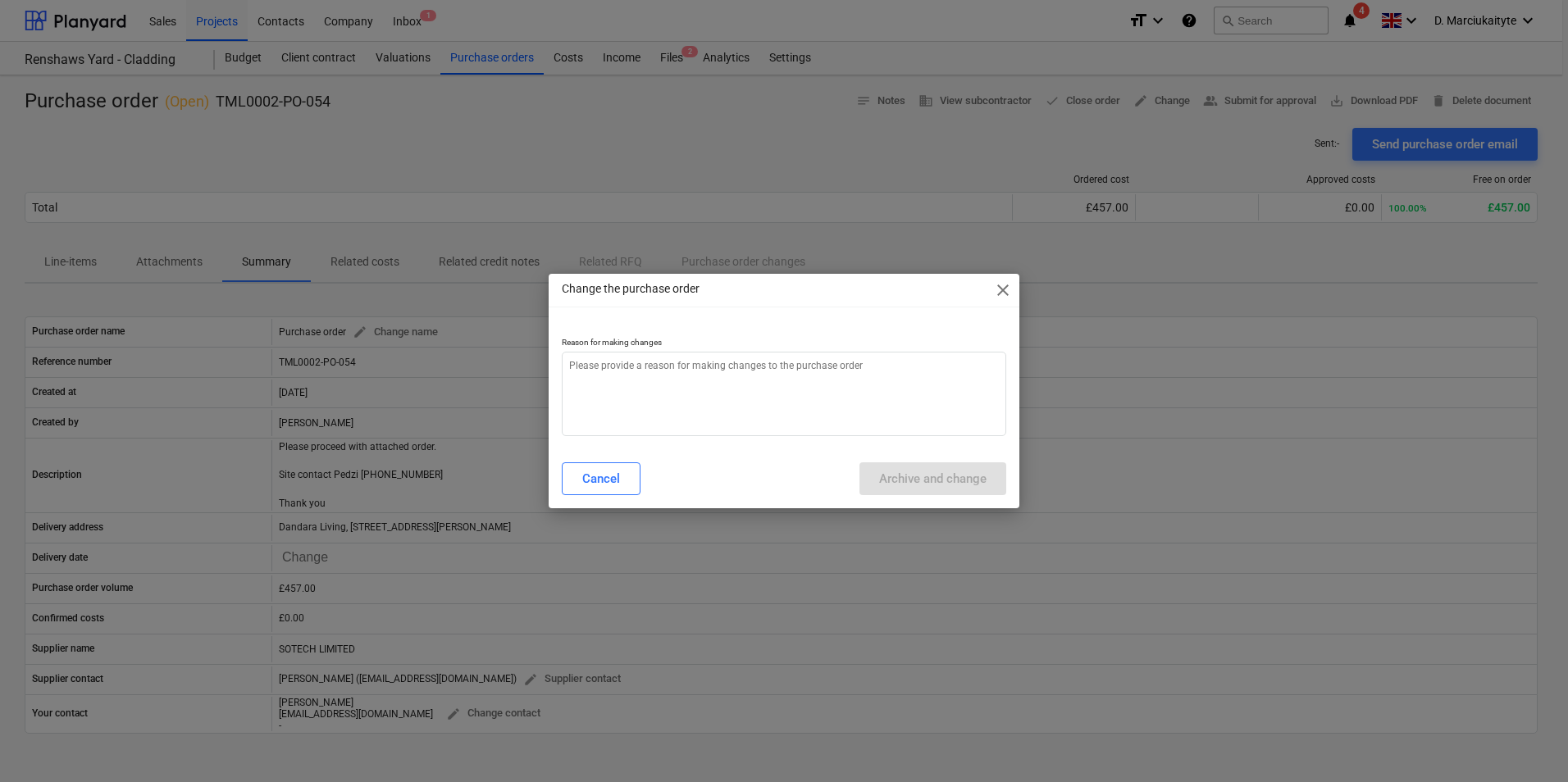
type textarea "x"
click at [749, 382] on textarea at bounding box center [784, 394] width 445 height 85
type textarea "e"
type textarea "x"
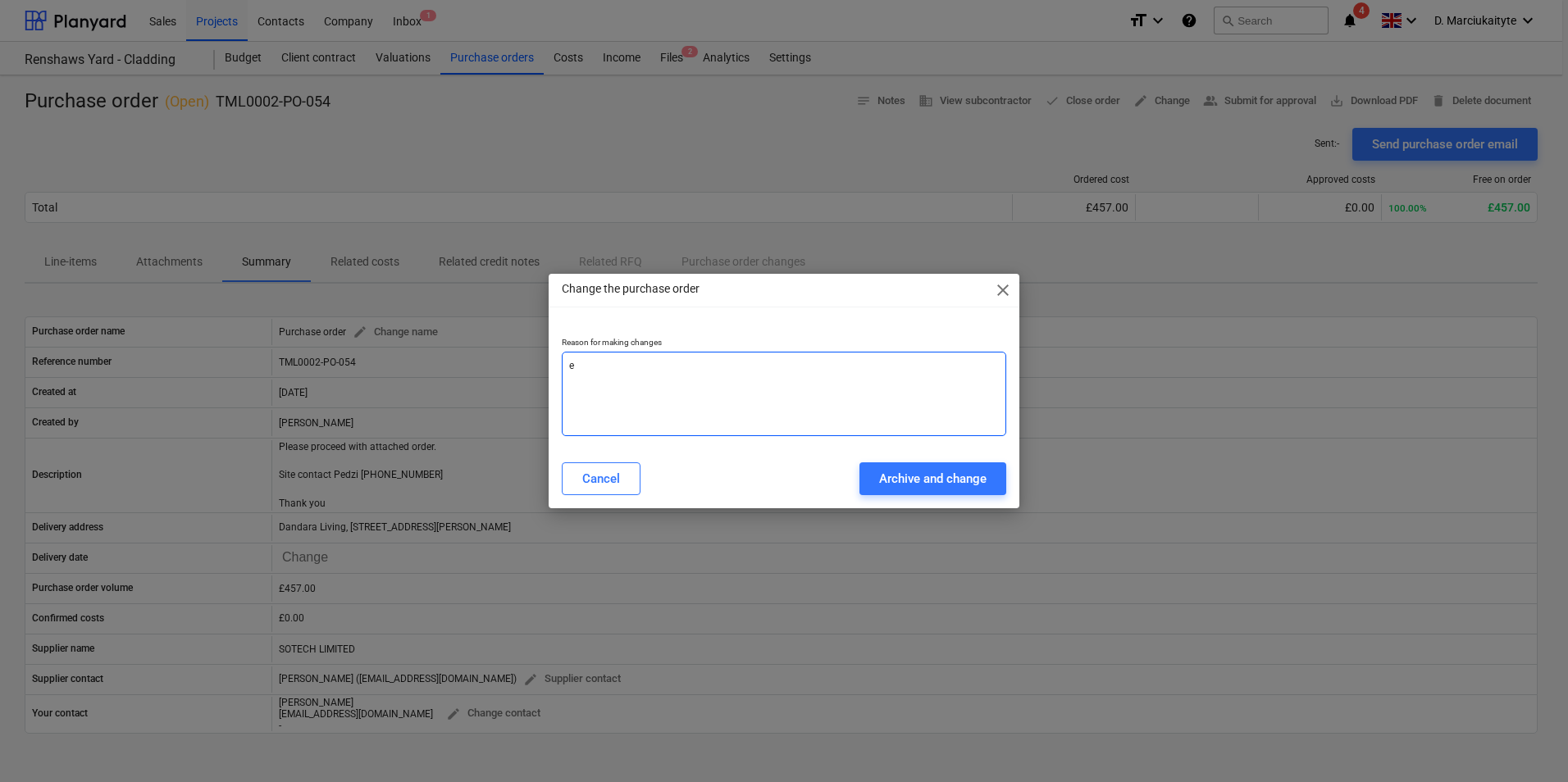
type textarea "er"
type textarea "x"
type textarea "err"
type textarea "x"
type textarea "erro"
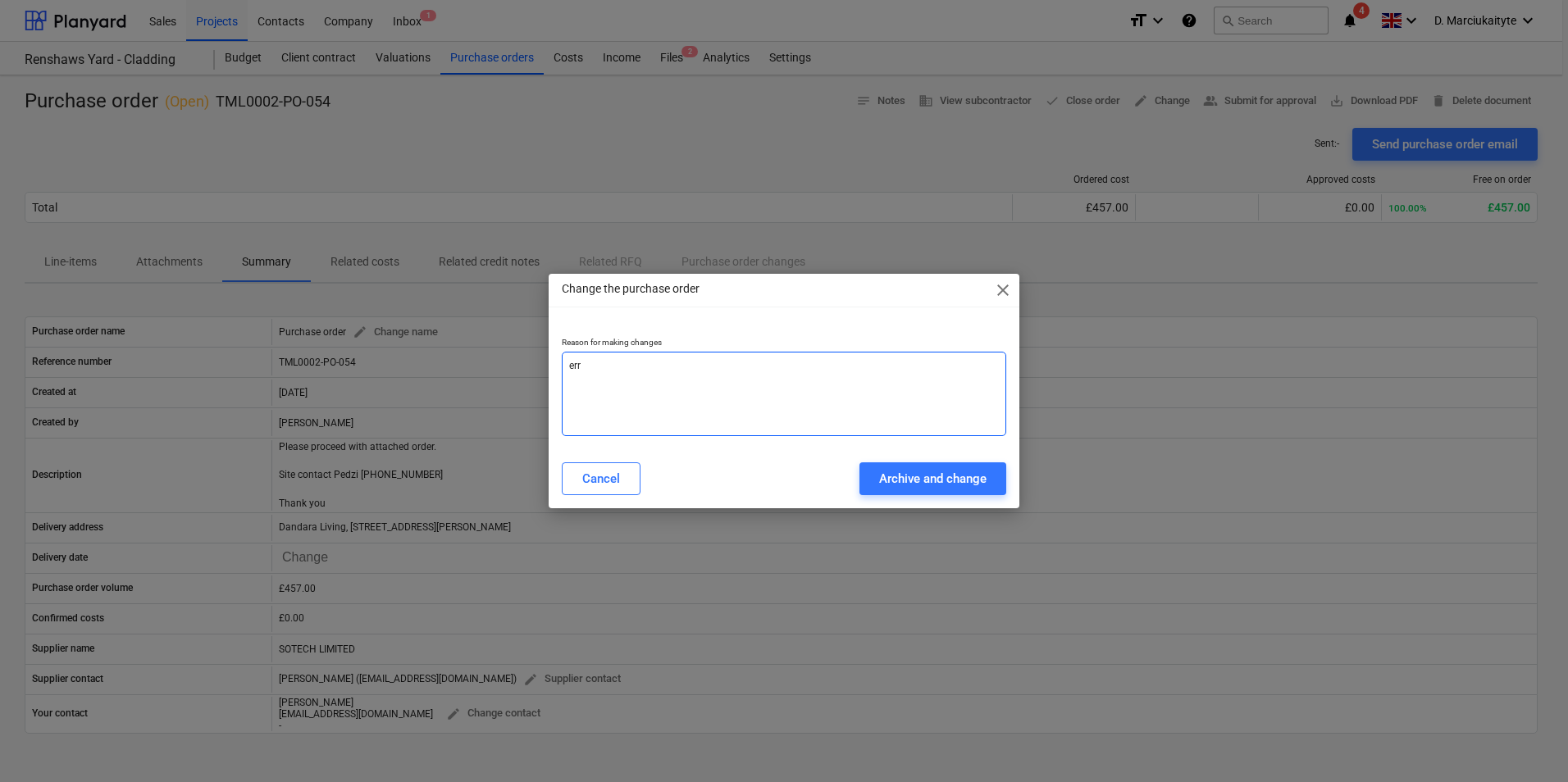
type textarea "x"
type textarea "error"
type textarea "x"
type textarea "error"
click at [979, 477] on div "Archive and change" at bounding box center [933, 478] width 108 height 21
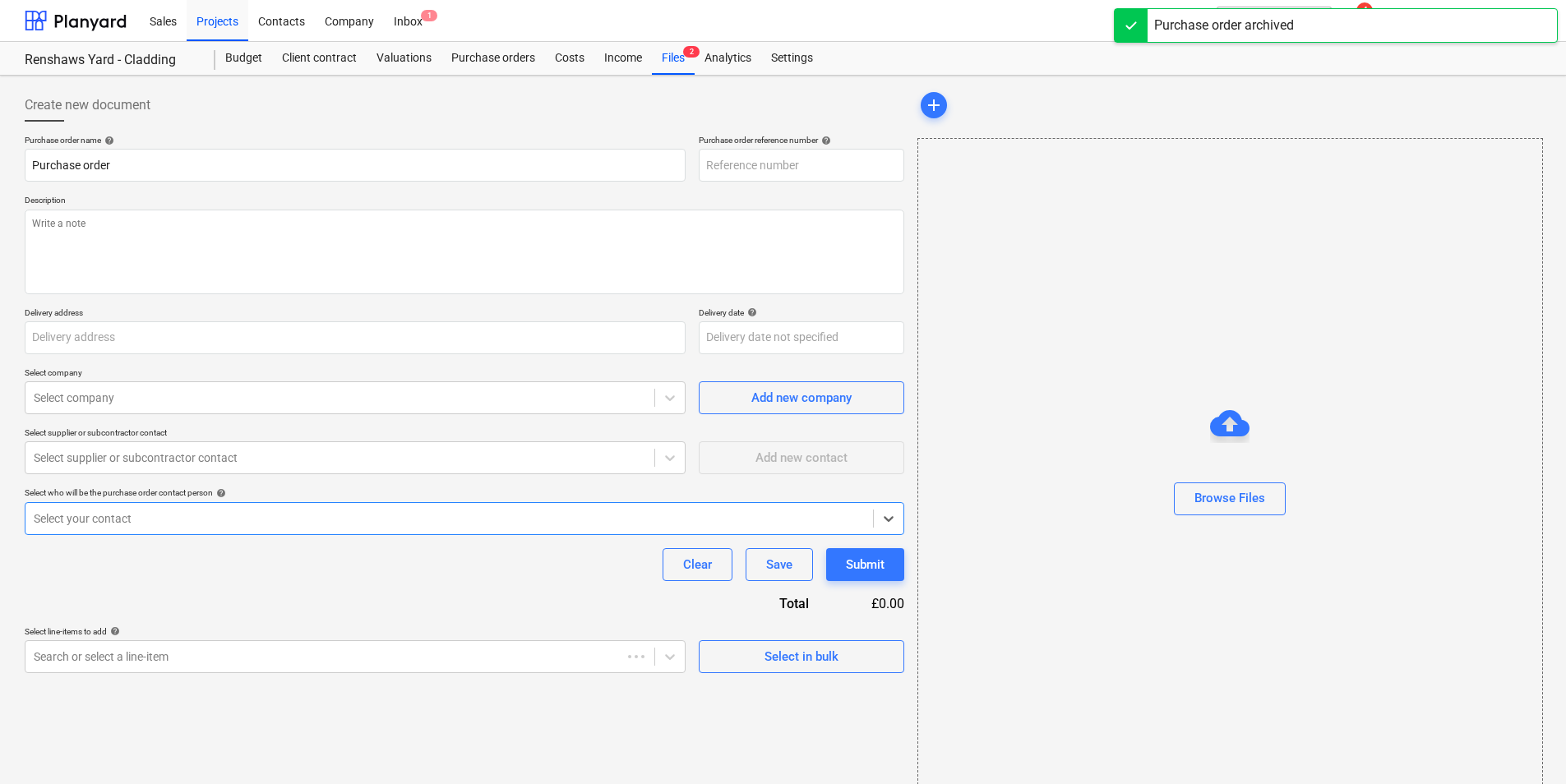
type textarea "x"
type input "TML0002-PO-054"
type textarea "Please proceed with attached order. Site contact Pedzi [PHONE_NUMBER] Thank you"
type input "Dandara Living, [STREET_ADDRESS][PERSON_NAME]"
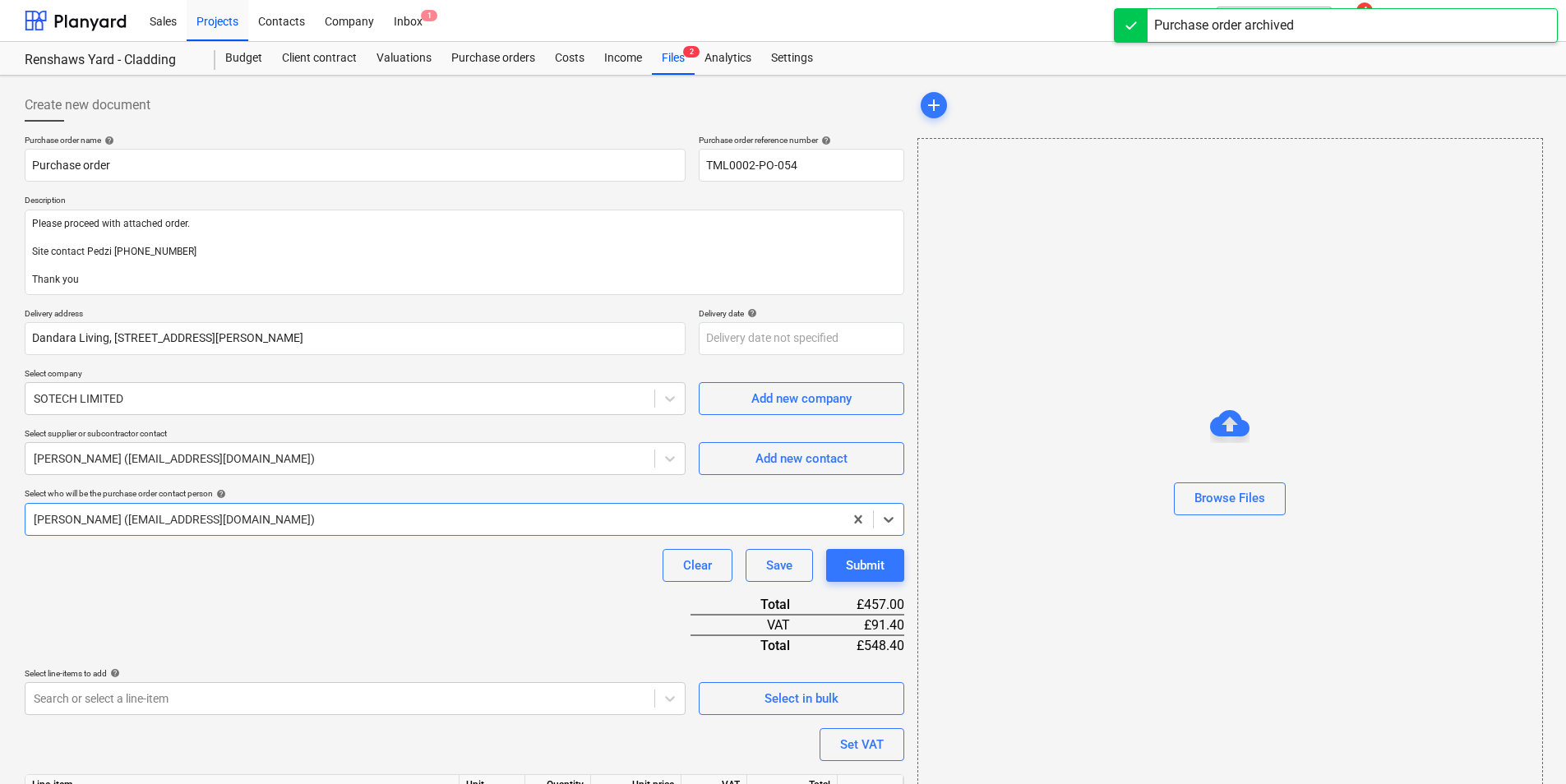
type textarea "x"
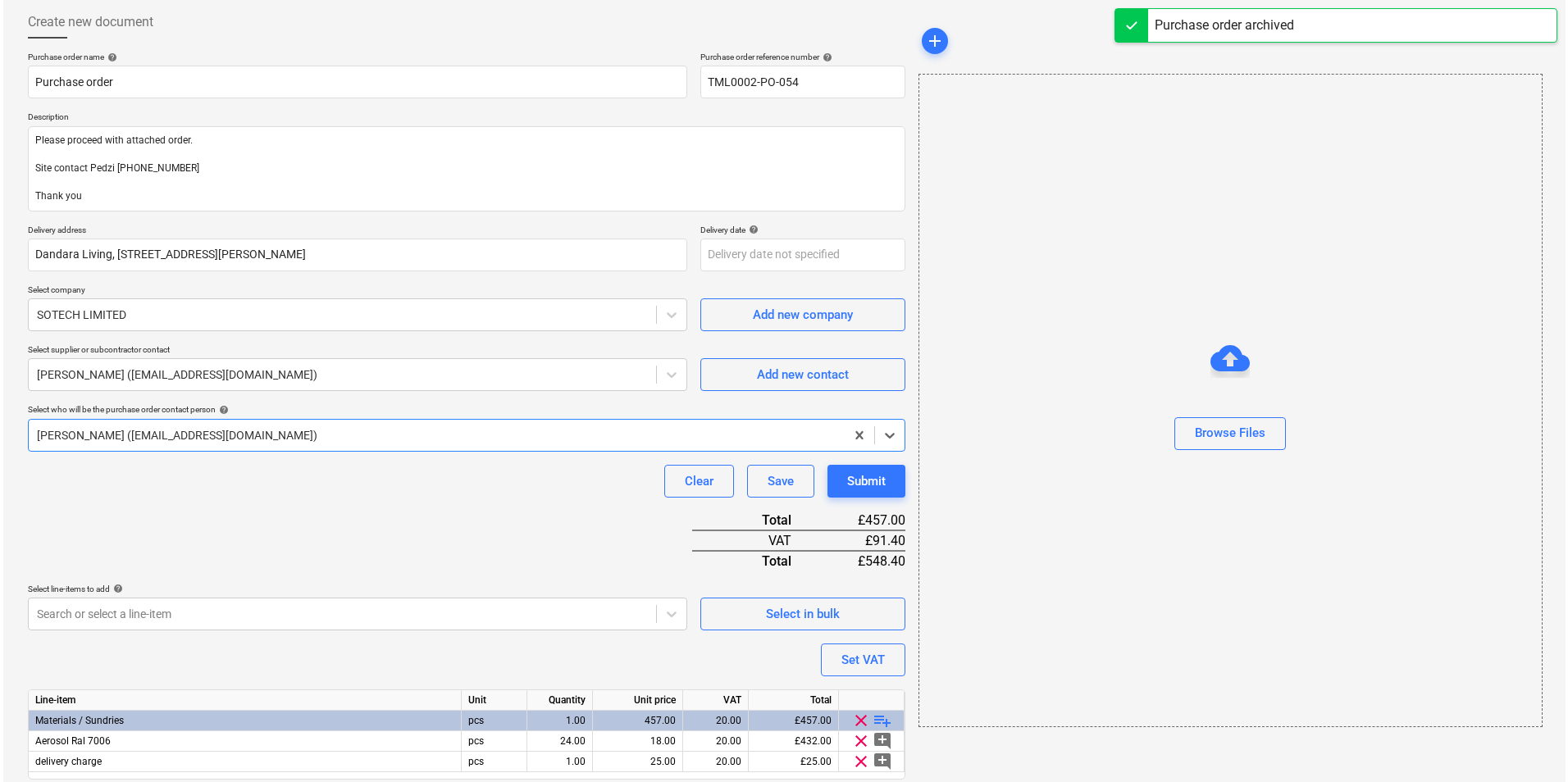
scroll to position [140, 0]
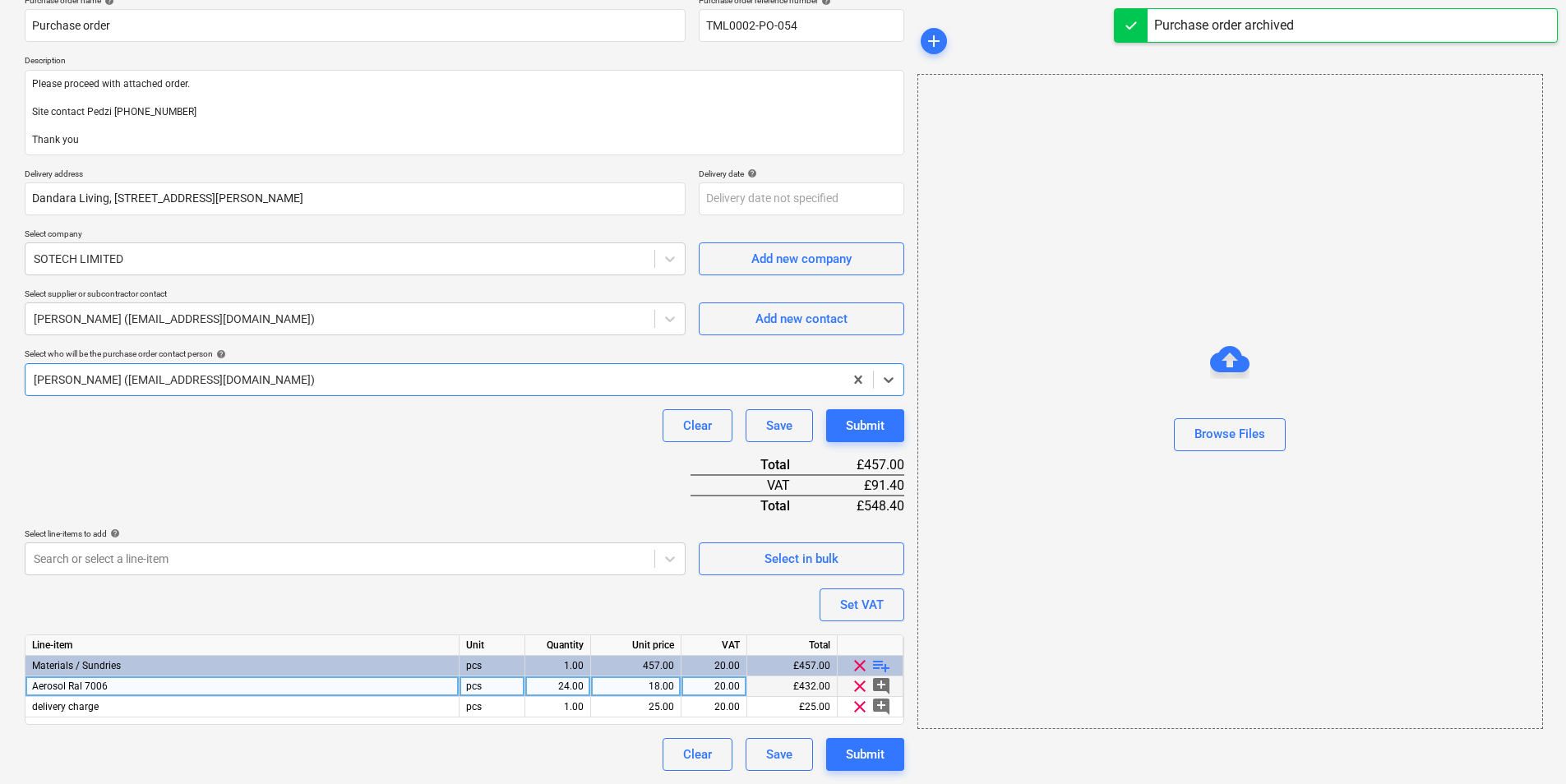
click at [574, 684] on div "24.00" at bounding box center [558, 687] width 52 height 21
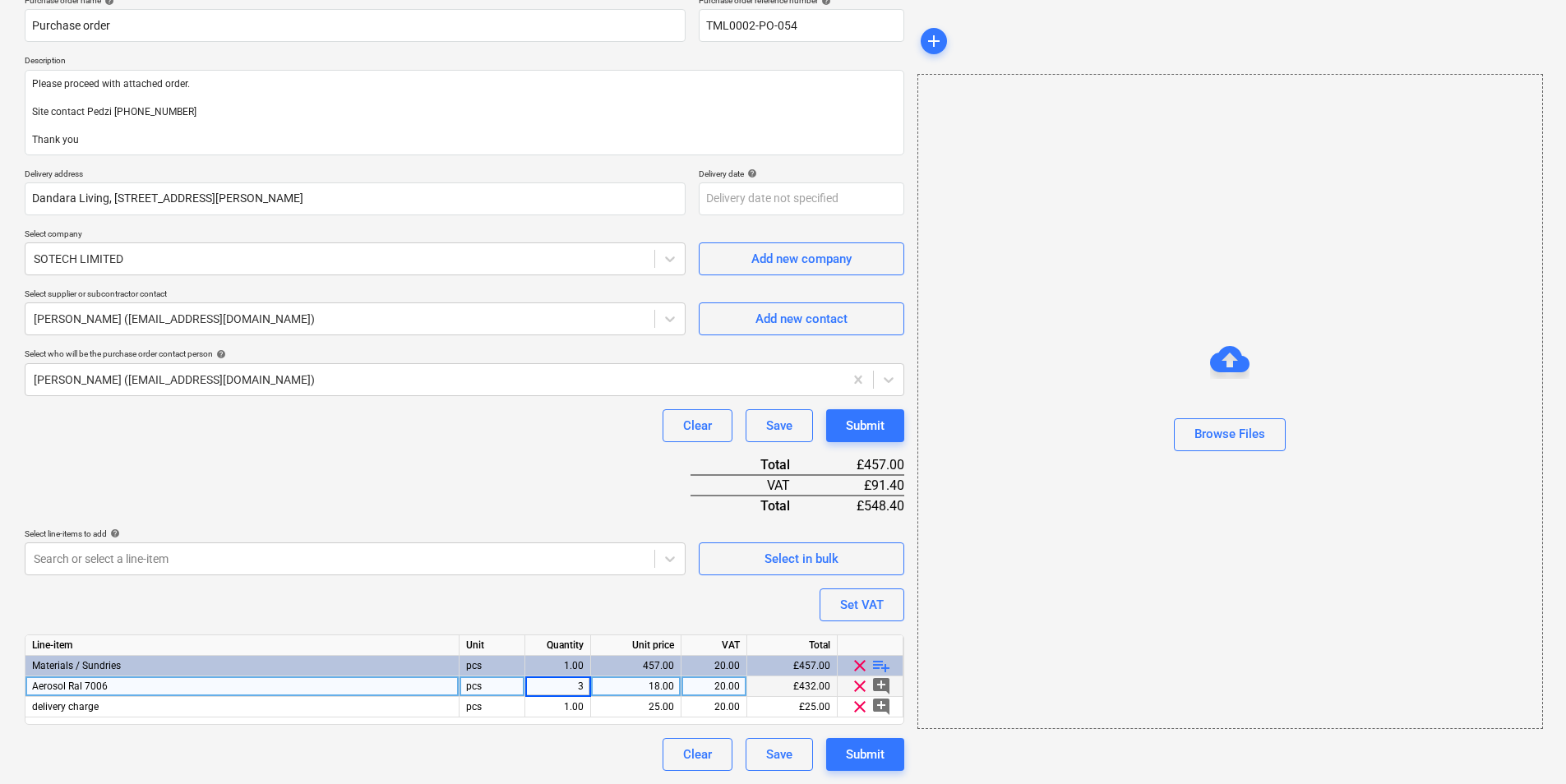
type input "36"
click at [864, 762] on div "Submit" at bounding box center [865, 754] width 39 height 21
type textarea "x"
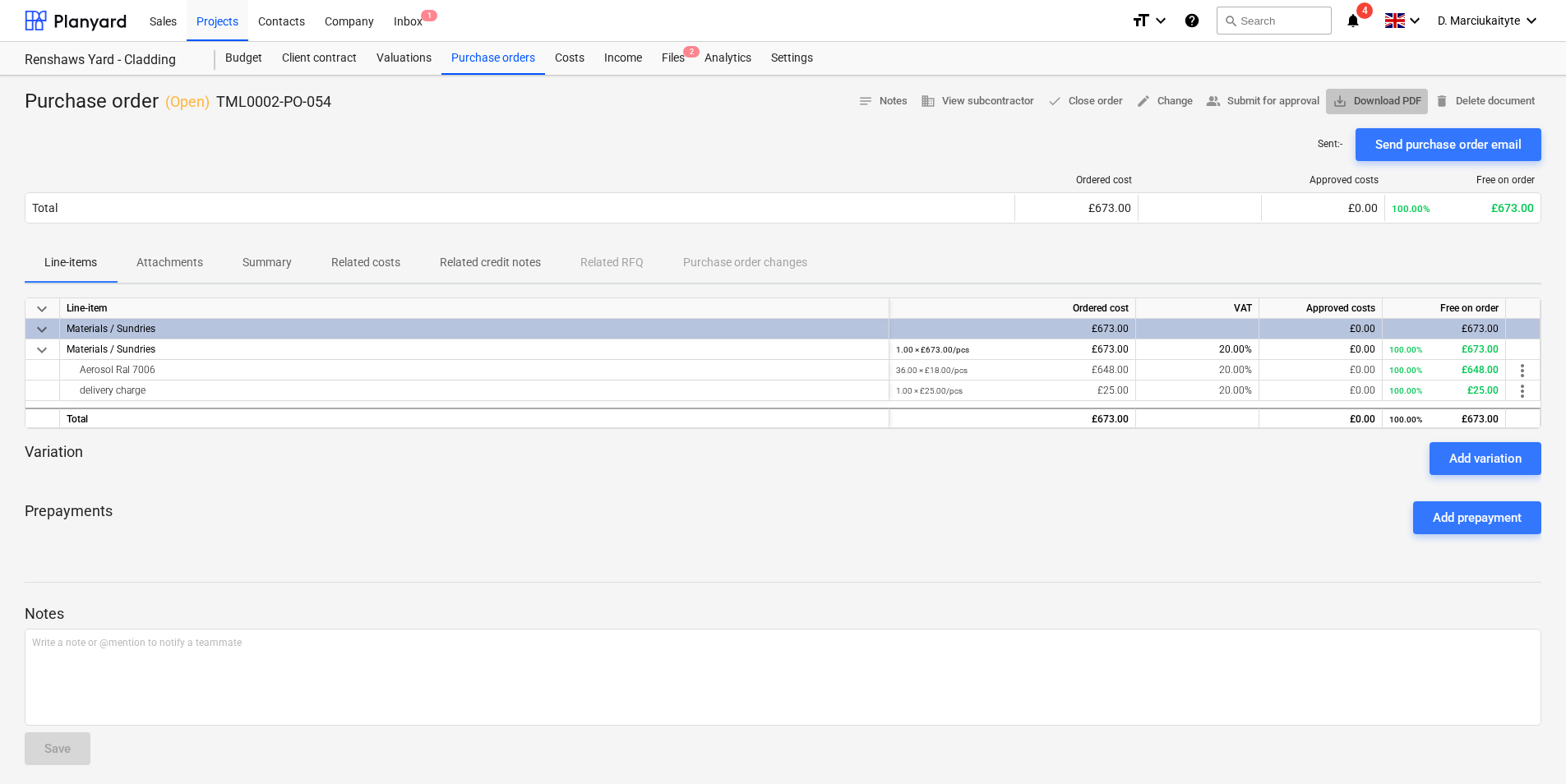
click at [1356, 102] on span "save_alt Download PDF" at bounding box center [1376, 101] width 89 height 19
click at [210, 15] on div "Projects" at bounding box center [218, 20] width 62 height 42
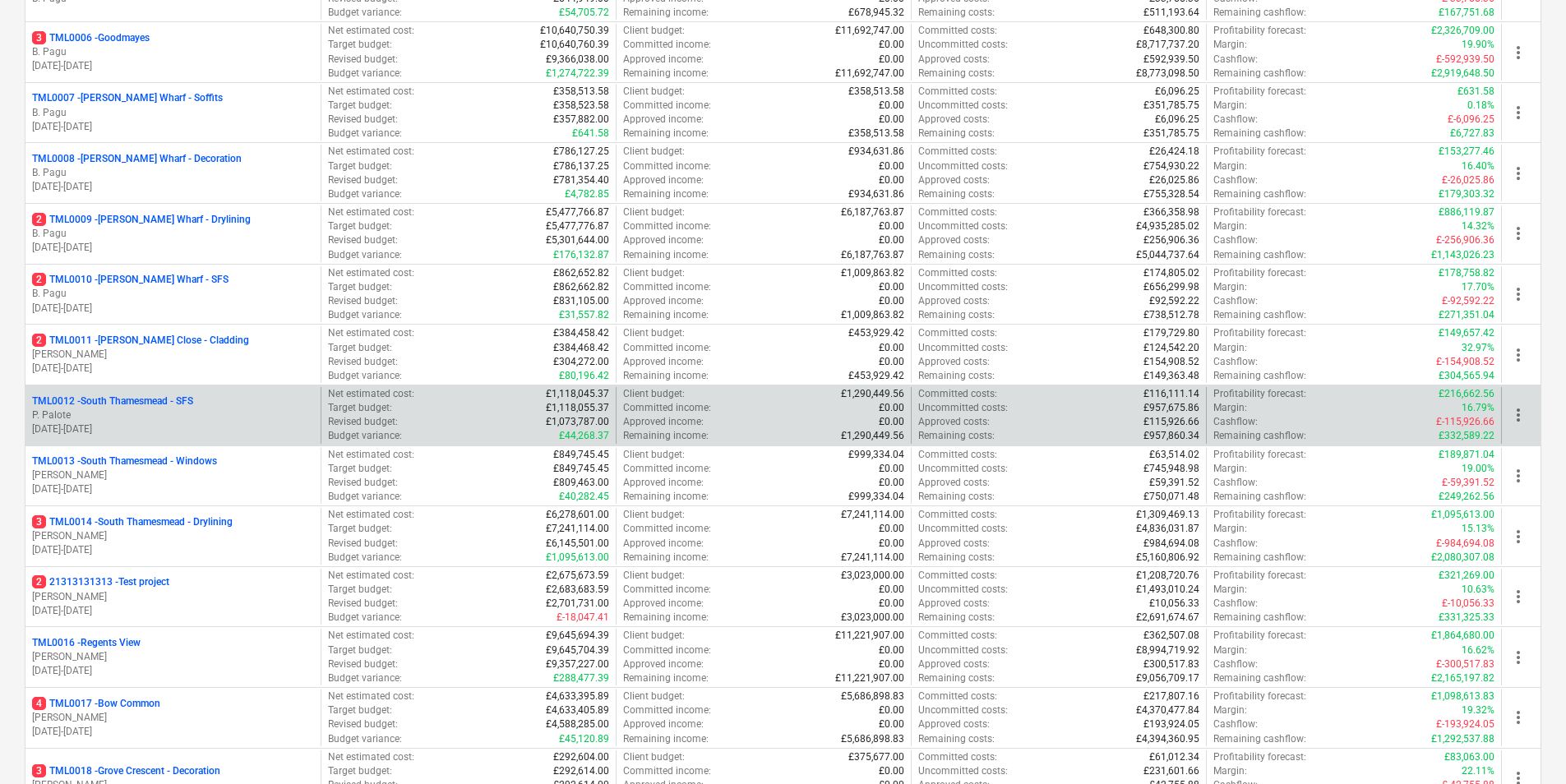
scroll to position [575, 0]
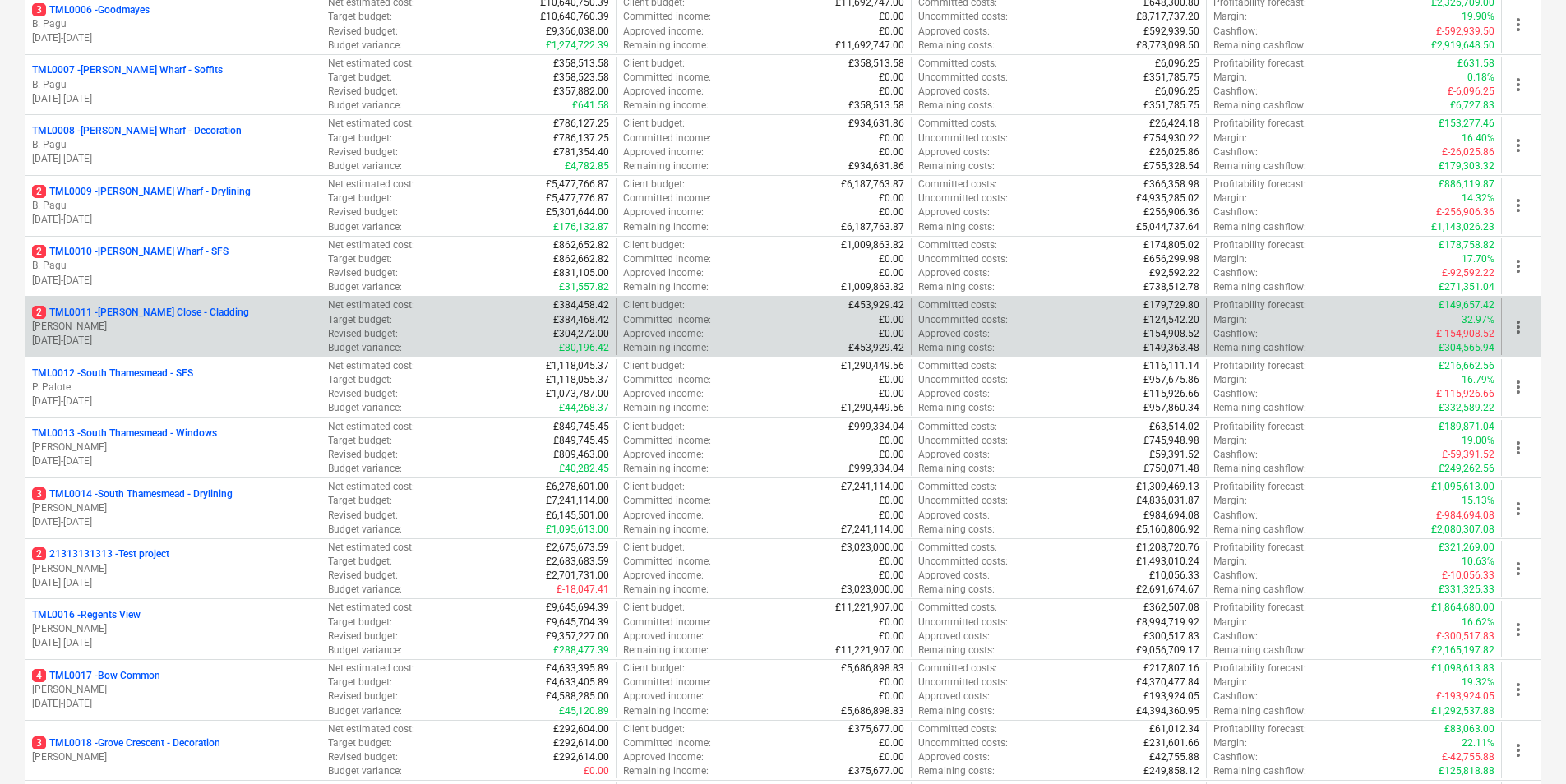
click at [236, 323] on p "[PERSON_NAME]" at bounding box center [173, 327] width 282 height 14
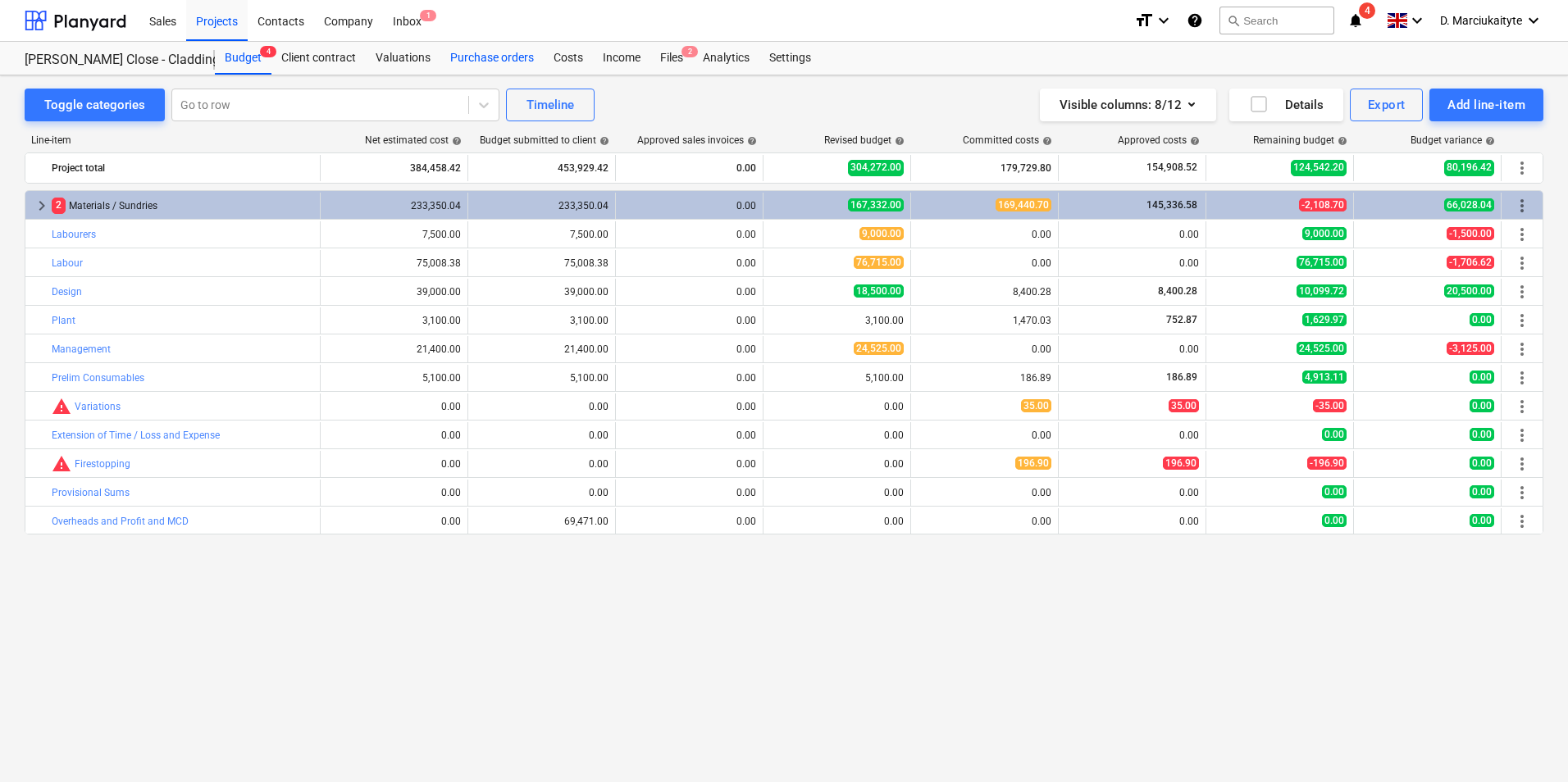
click at [519, 59] on div "Purchase orders" at bounding box center [492, 58] width 104 height 33
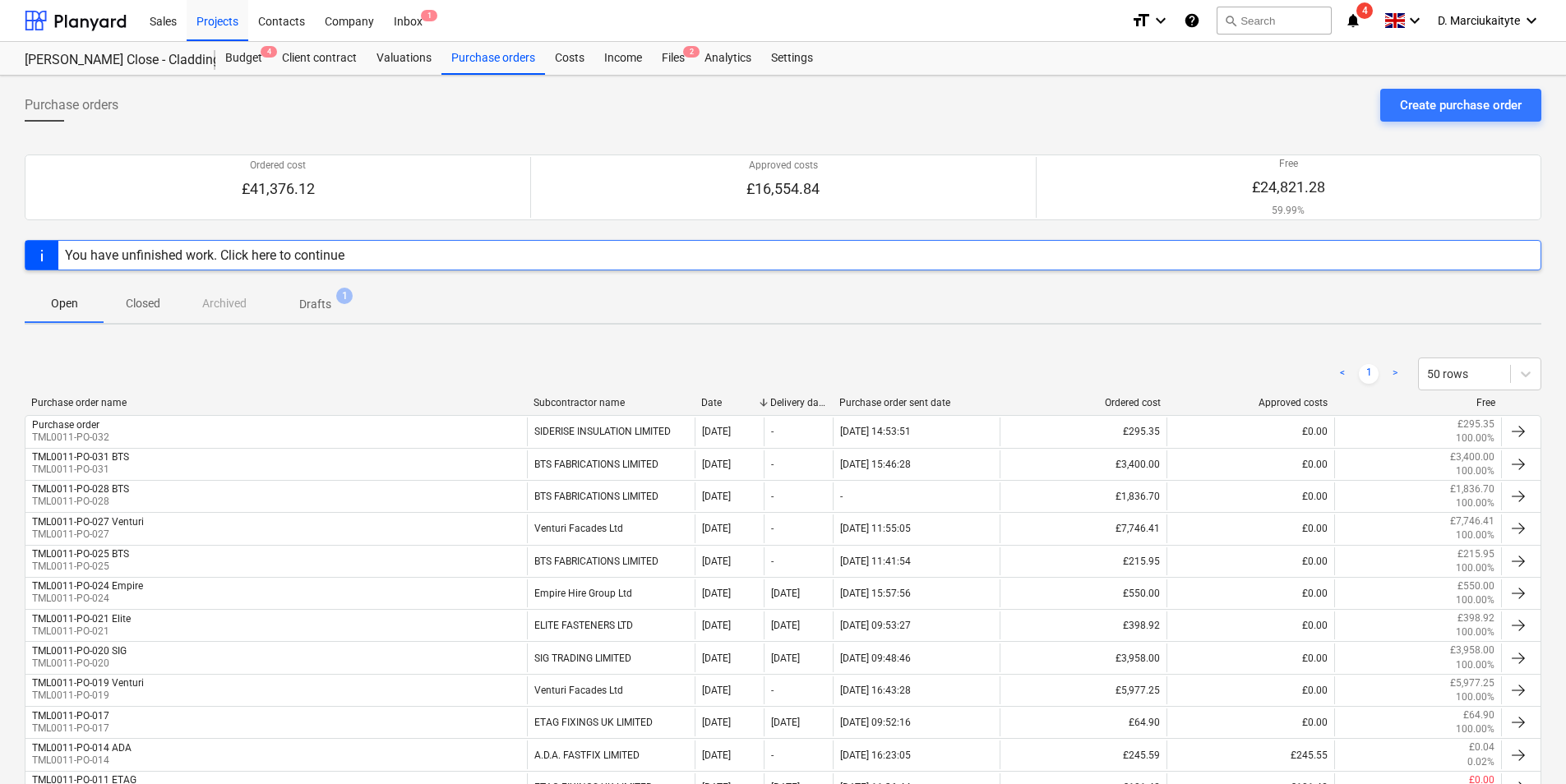
click at [149, 306] on p "Closed" at bounding box center [142, 303] width 39 height 17
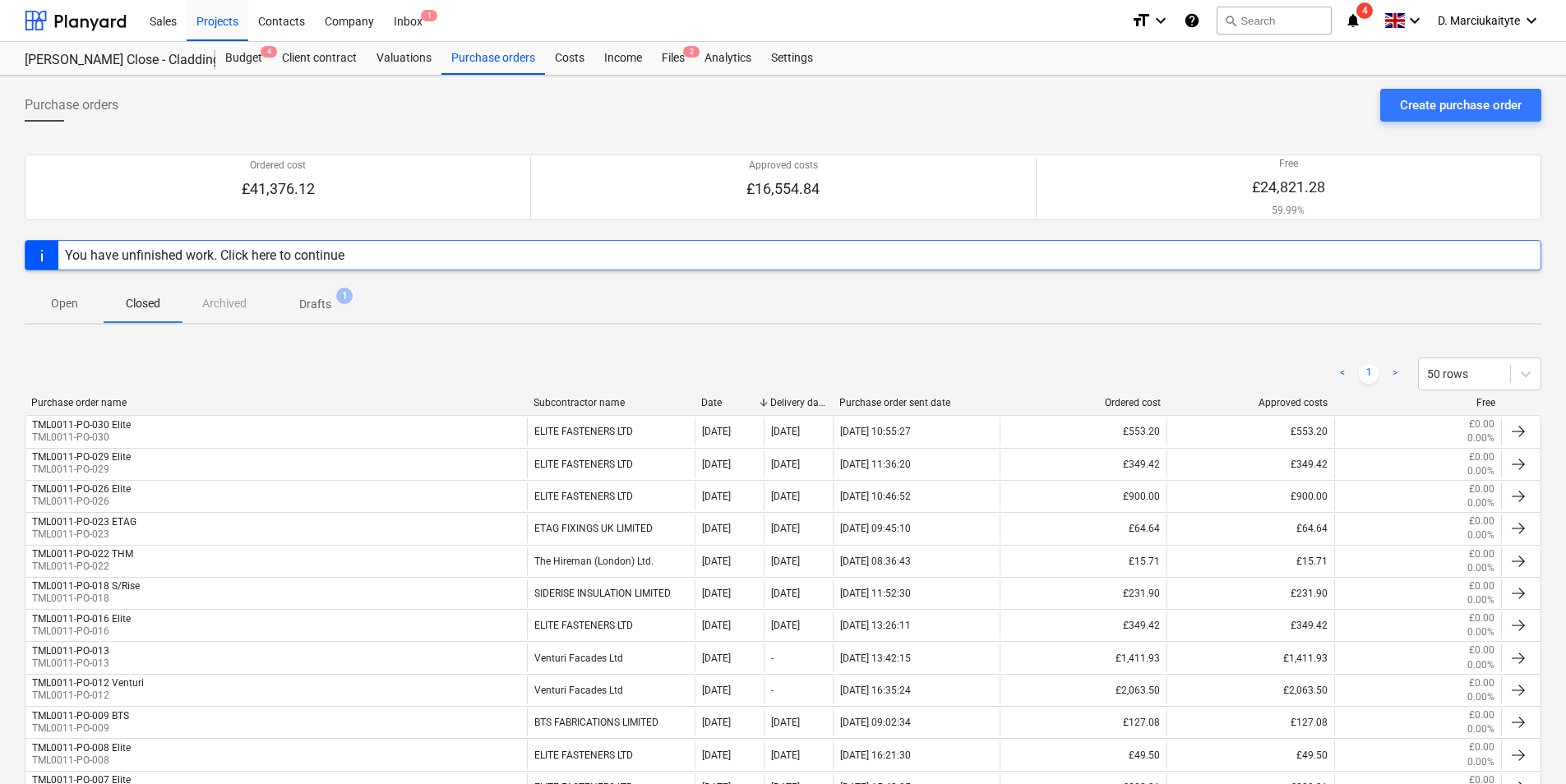
drag, startPoint x: 82, startPoint y: 305, endPoint x: 113, endPoint y: 319, distance: 33.5
click at [82, 306] on p "Open" at bounding box center [63, 303] width 39 height 17
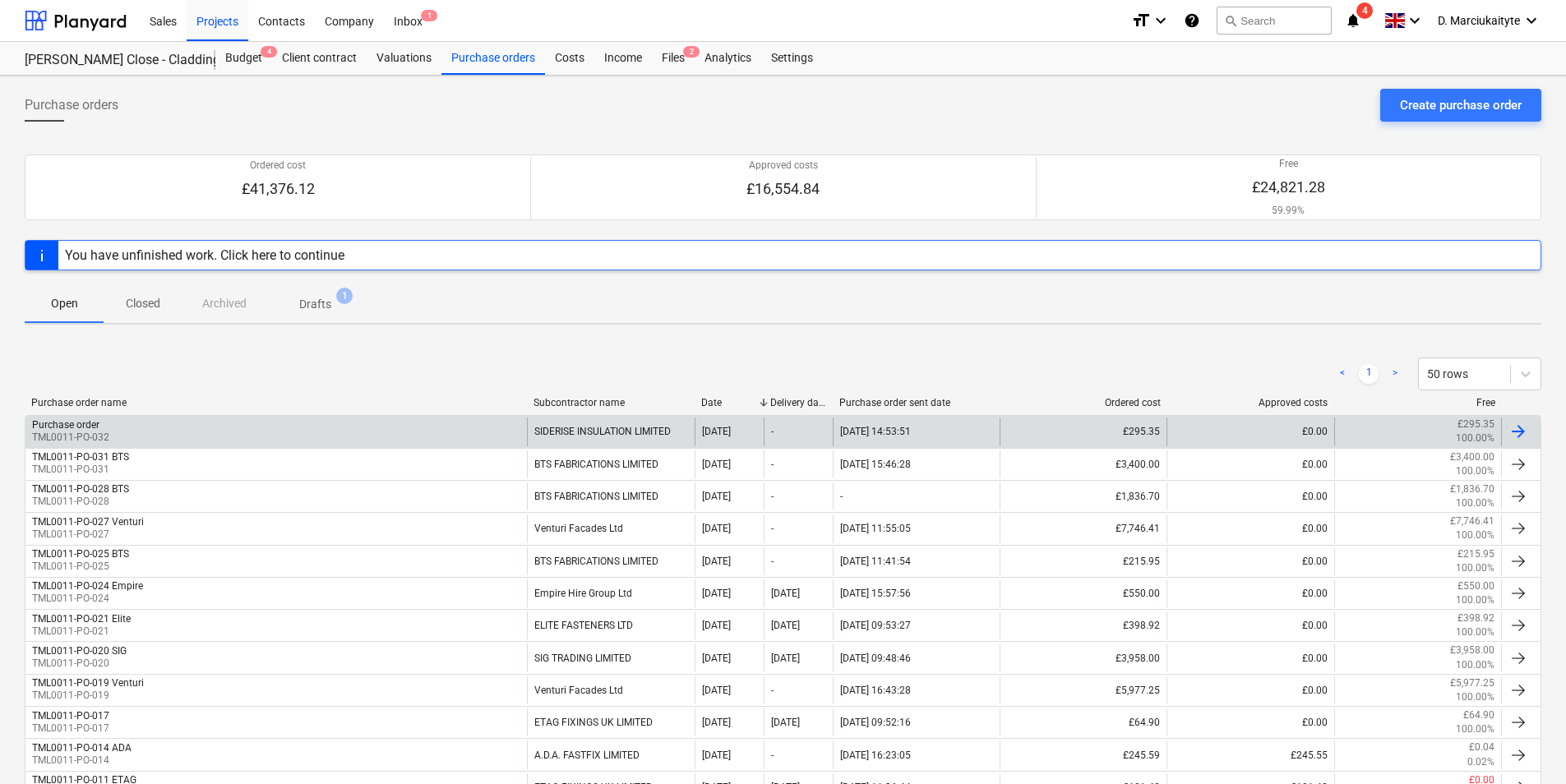
click at [455, 436] on div "Purchase order TML0011-PO-032" at bounding box center [275, 432] width 501 height 28
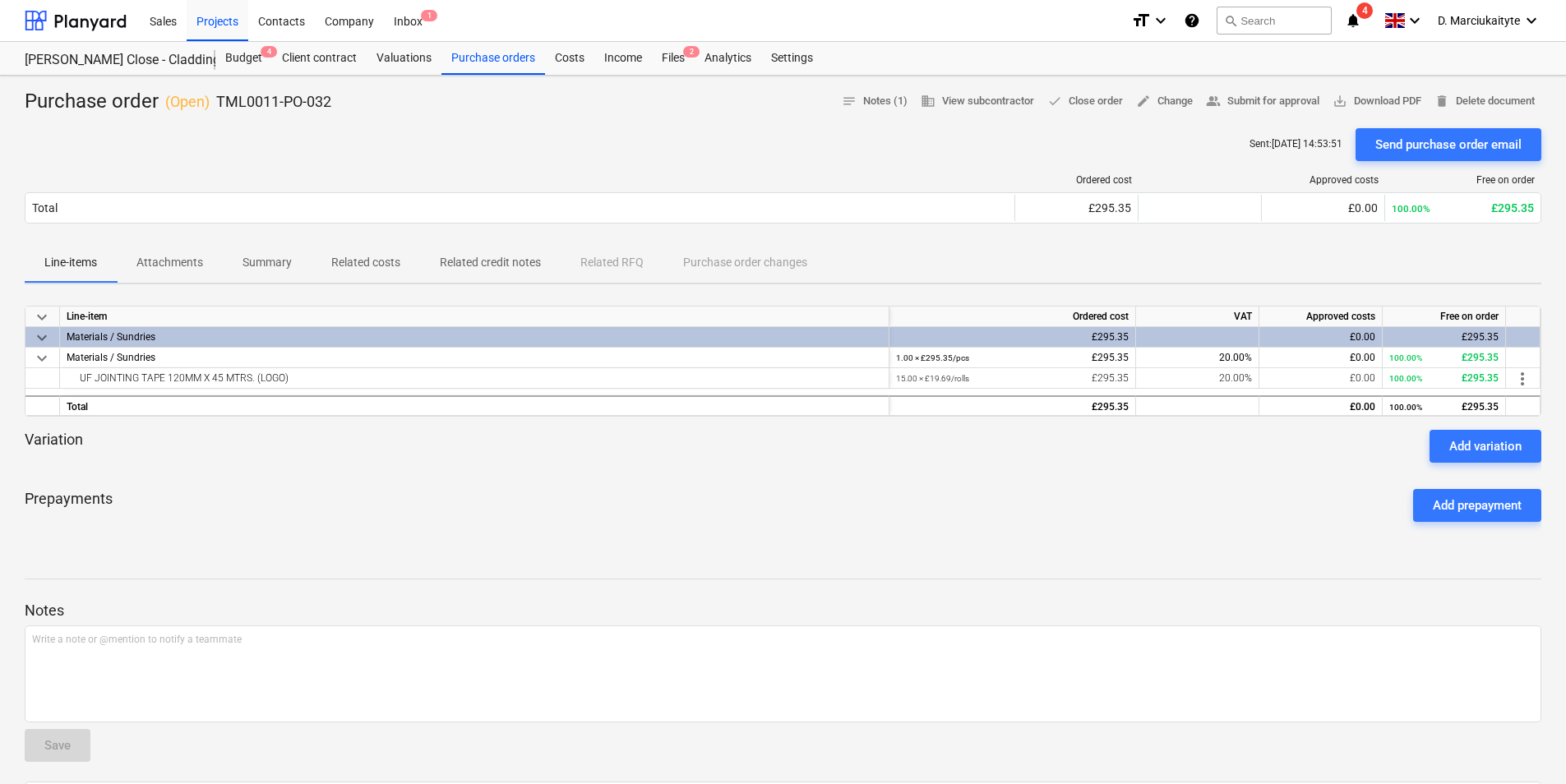
click at [281, 257] on p "Summary" at bounding box center [266, 262] width 49 height 17
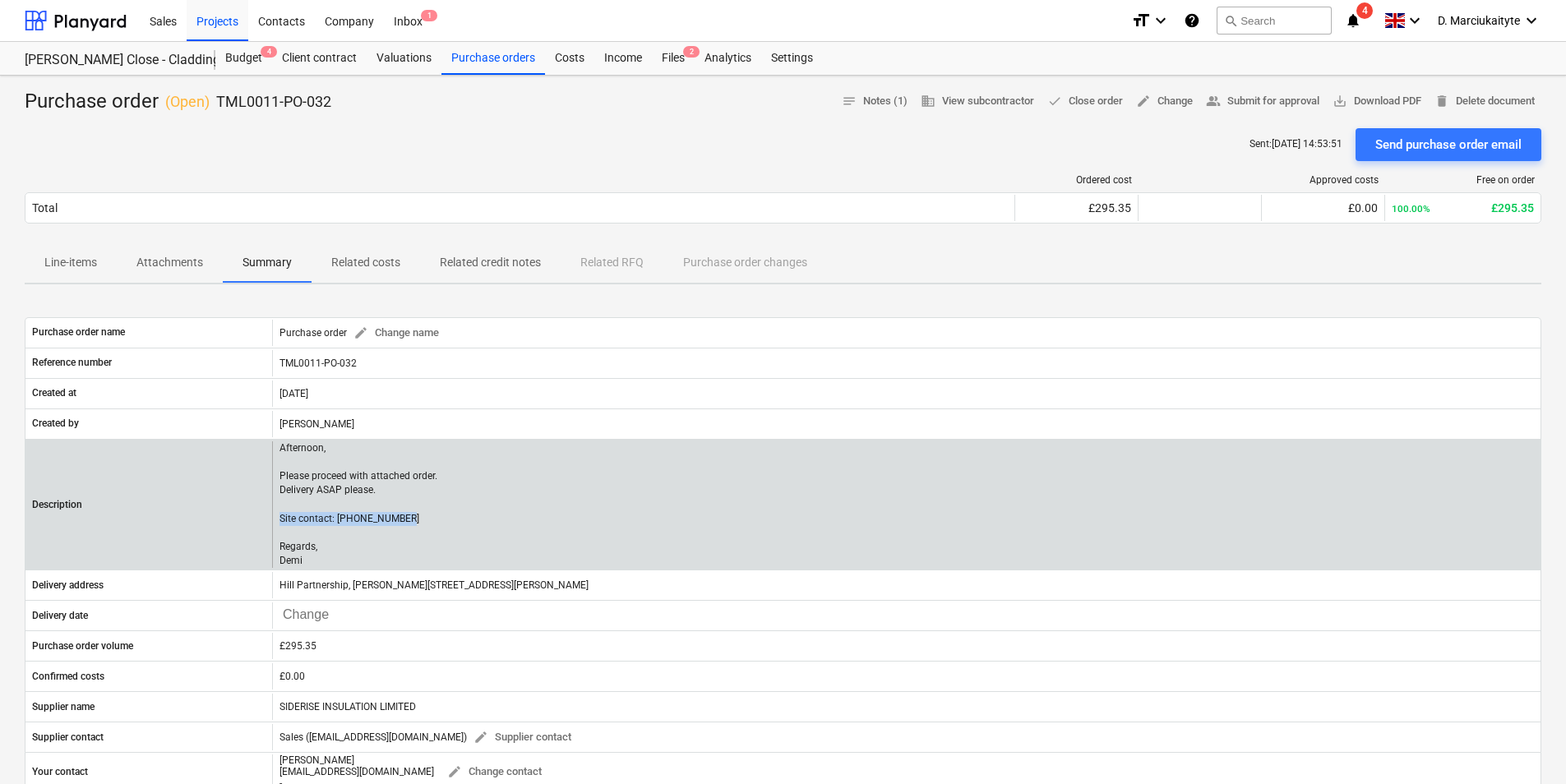
drag, startPoint x: 423, startPoint y: 515, endPoint x: 276, endPoint y: 517, distance: 147.2
click at [279, 517] on p "Afternoon, Please proceed with attached order. Delivery ASAP please. Site conta…" at bounding box center [359, 504] width 160 height 127
copy p "Site contact: [PHONE_NUMBER]"
click at [411, 528] on p "Afternoon, Please proceed with attached order. Delivery ASAP please. Site conta…" at bounding box center [359, 504] width 160 height 127
drag, startPoint x: 312, startPoint y: 560, endPoint x: 272, endPoint y: 478, distance: 90.8
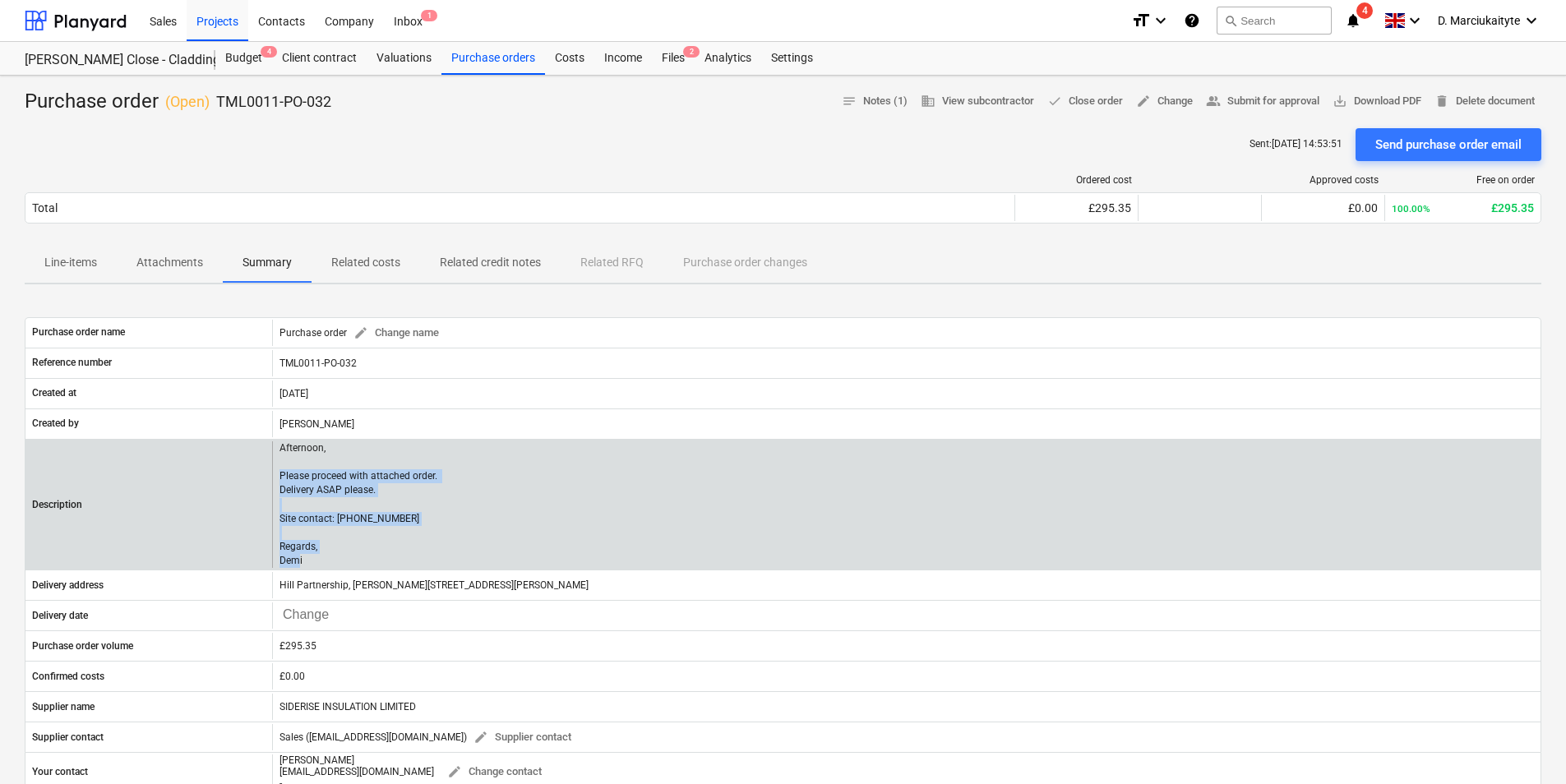
click at [272, 478] on div "Afternoon, Please proceed with attached order. Delivery ASAP please. Site conta…" at bounding box center [906, 504] width 1268 height 127
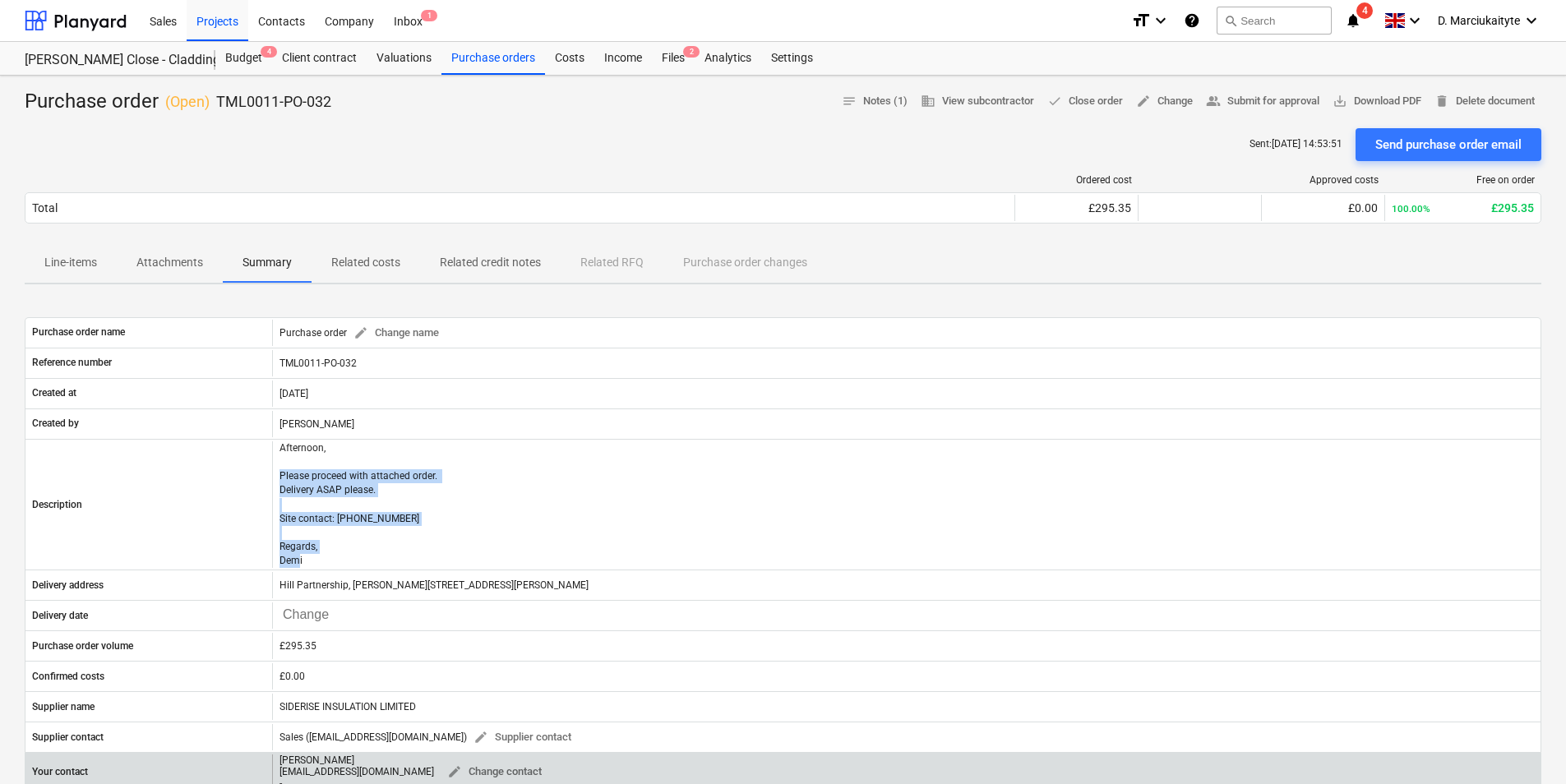
copy p "Please proceed with attached order. Delivery ASAP please. Site contact: [PHONE_…"
